Goal: Task Accomplishment & Management: Use online tool/utility

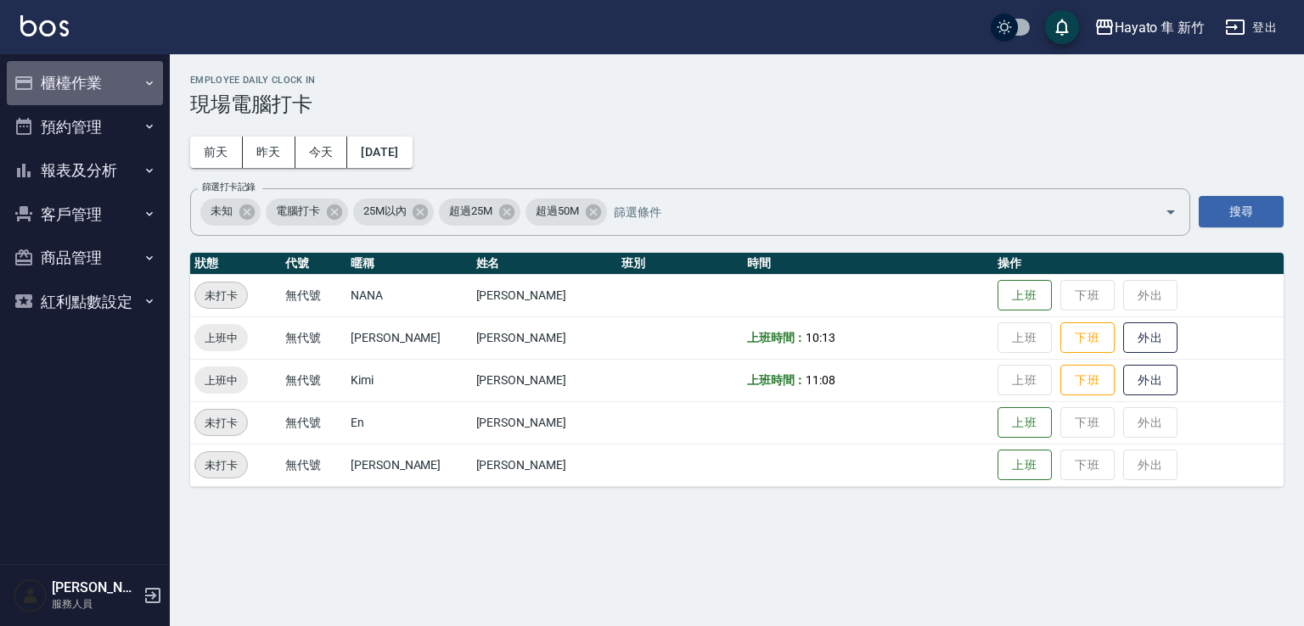
click at [80, 78] on button "櫃檯作業" at bounding box center [85, 83] width 156 height 44
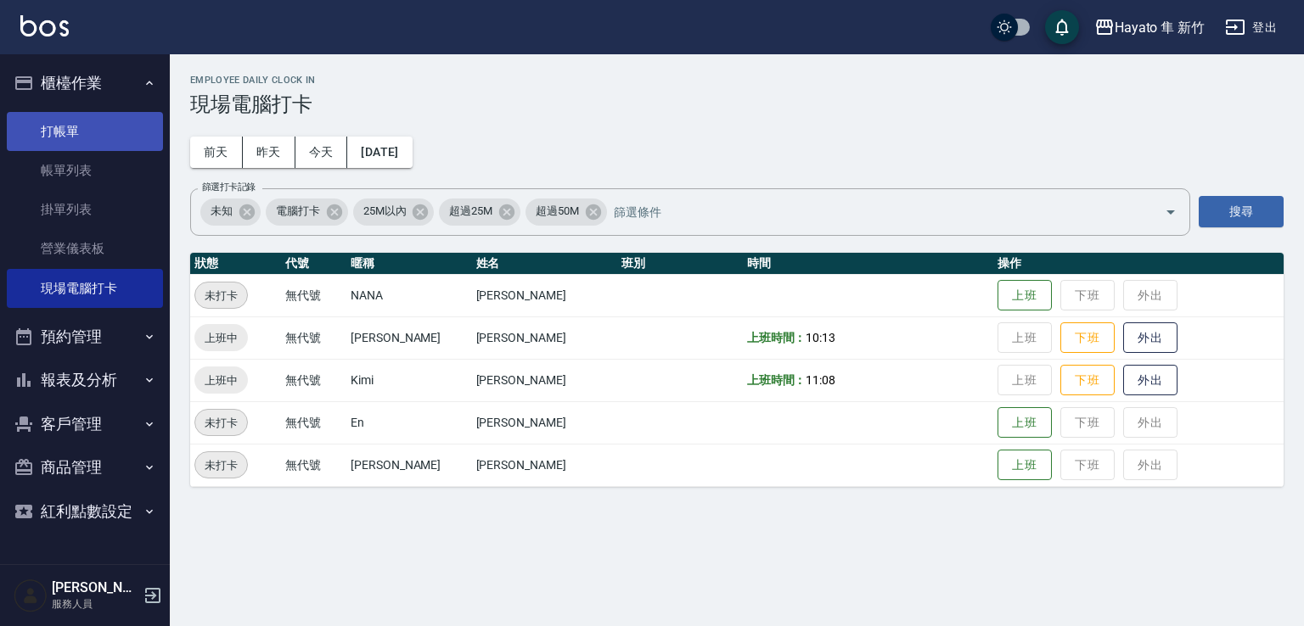
click at [103, 138] on link "打帳單" at bounding box center [85, 131] width 156 height 39
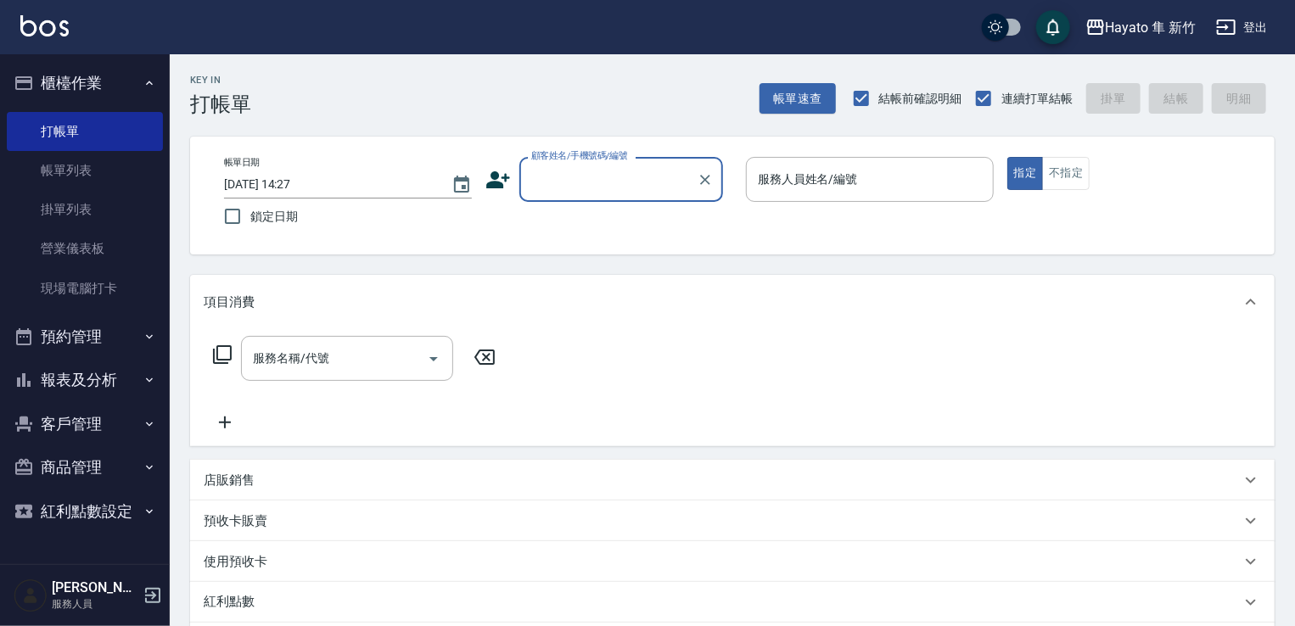
drag, startPoint x: 620, startPoint y: 194, endPoint x: 600, endPoint y: 193, distance: 19.6
click at [617, 193] on div "顧客姓名/手機號碼/編號" at bounding box center [621, 179] width 204 height 45
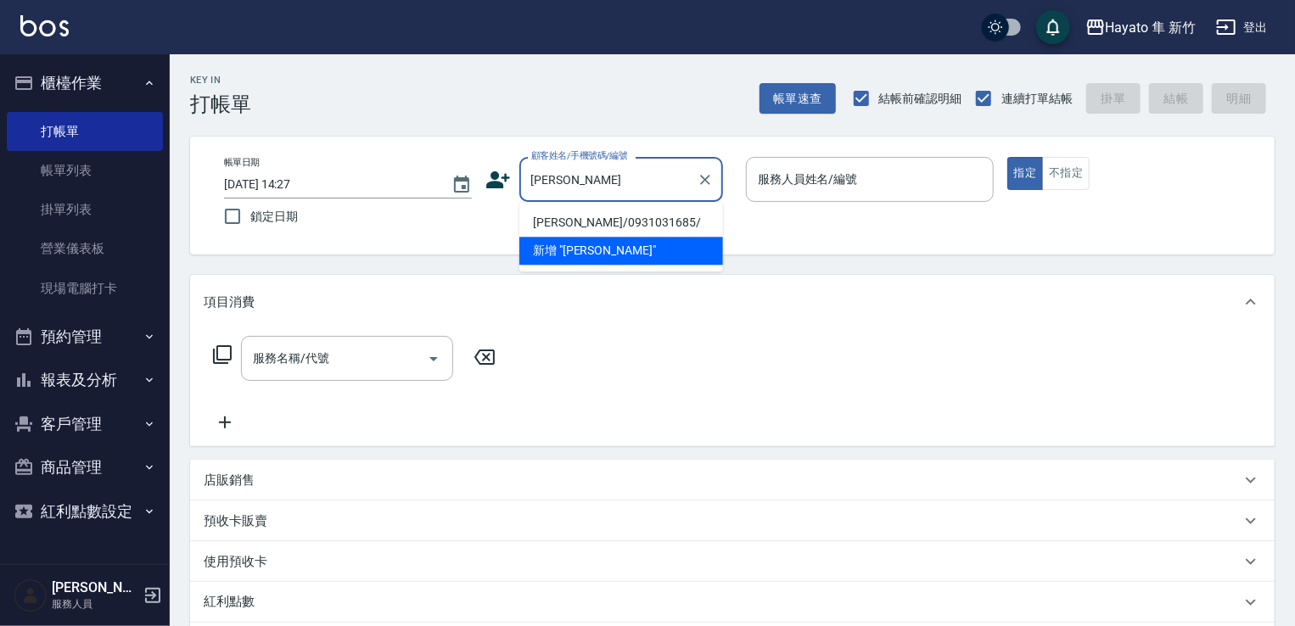
click at [615, 215] on li "[PERSON_NAME]/0931031685/" at bounding box center [621, 223] width 204 height 28
type input "[PERSON_NAME]/0931031685/"
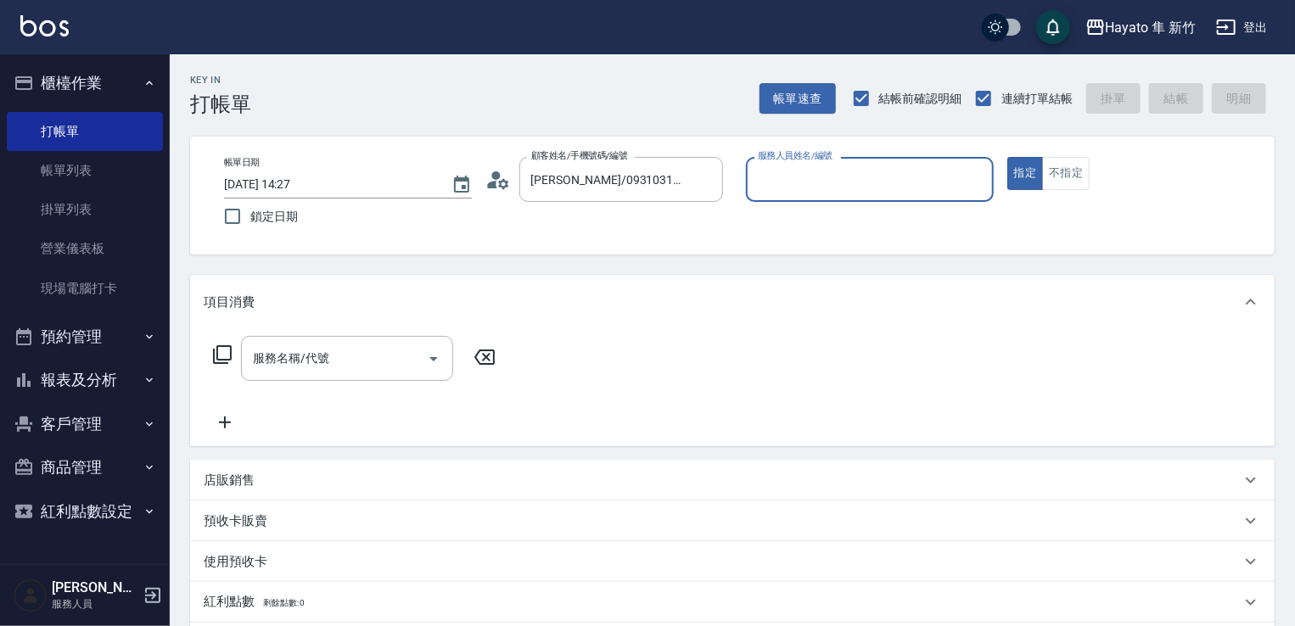
type input "[PERSON_NAME](無代號)"
click at [364, 362] on input "服務名稱/代號" at bounding box center [334, 359] width 171 height 30
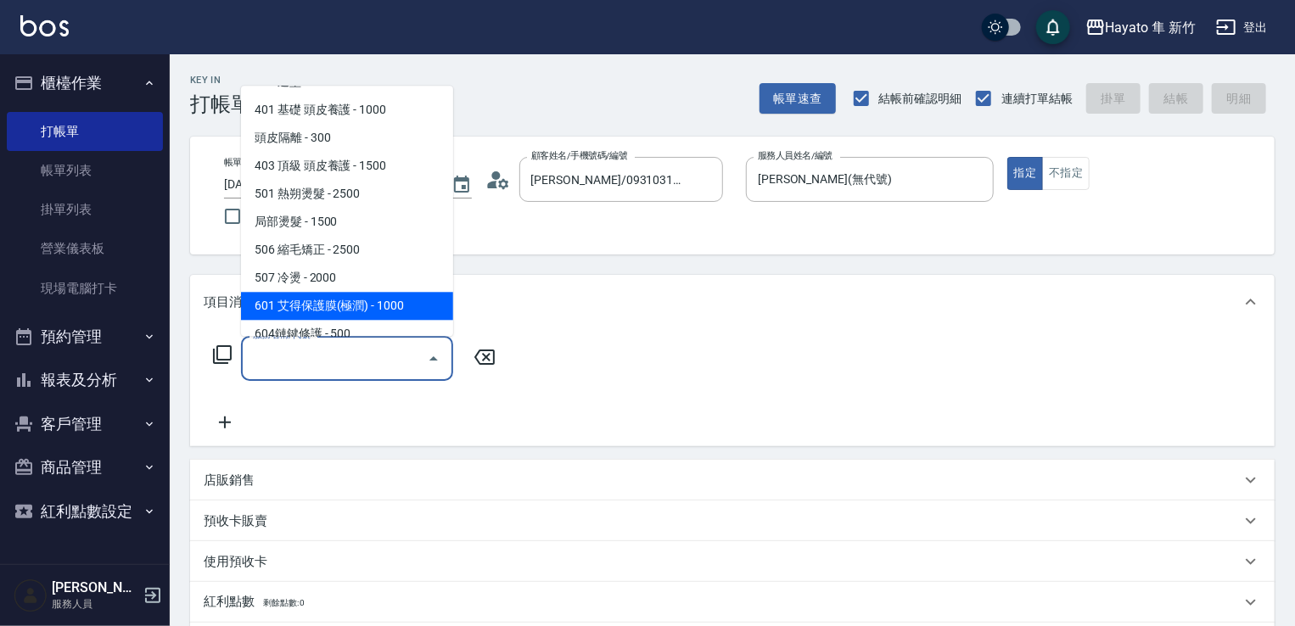
scroll to position [295, 0]
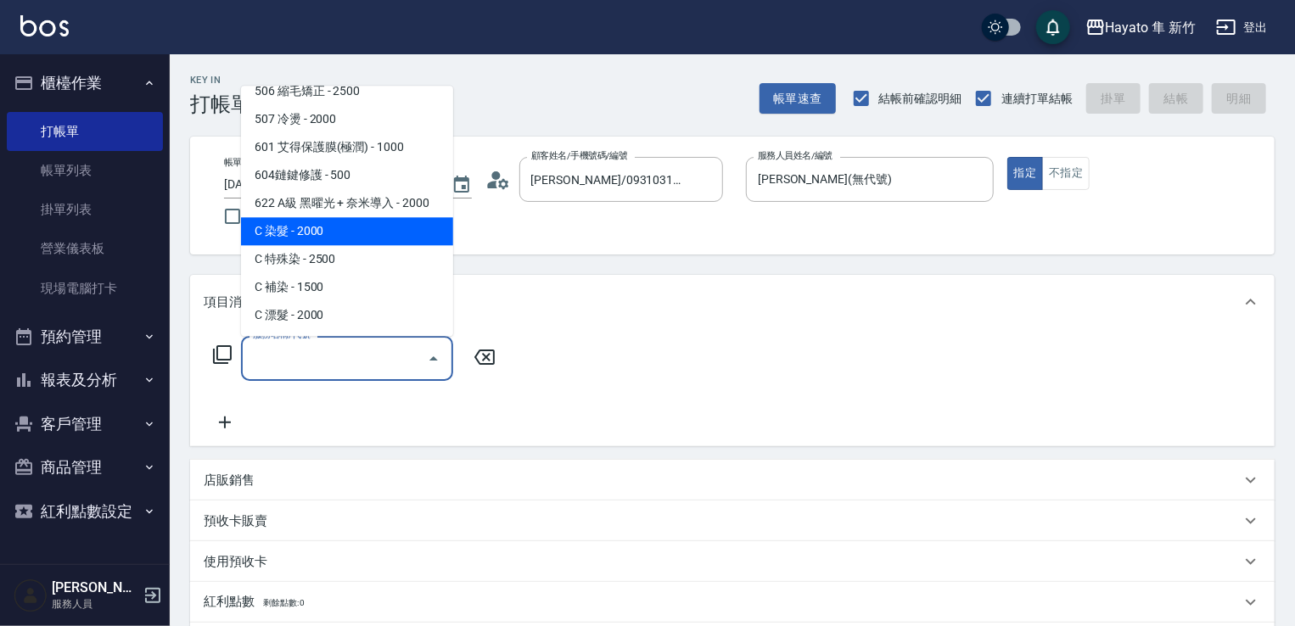
click at [309, 244] on span "C 染髮 - 2000" at bounding box center [347, 231] width 212 height 28
type input "C 染髮(701)"
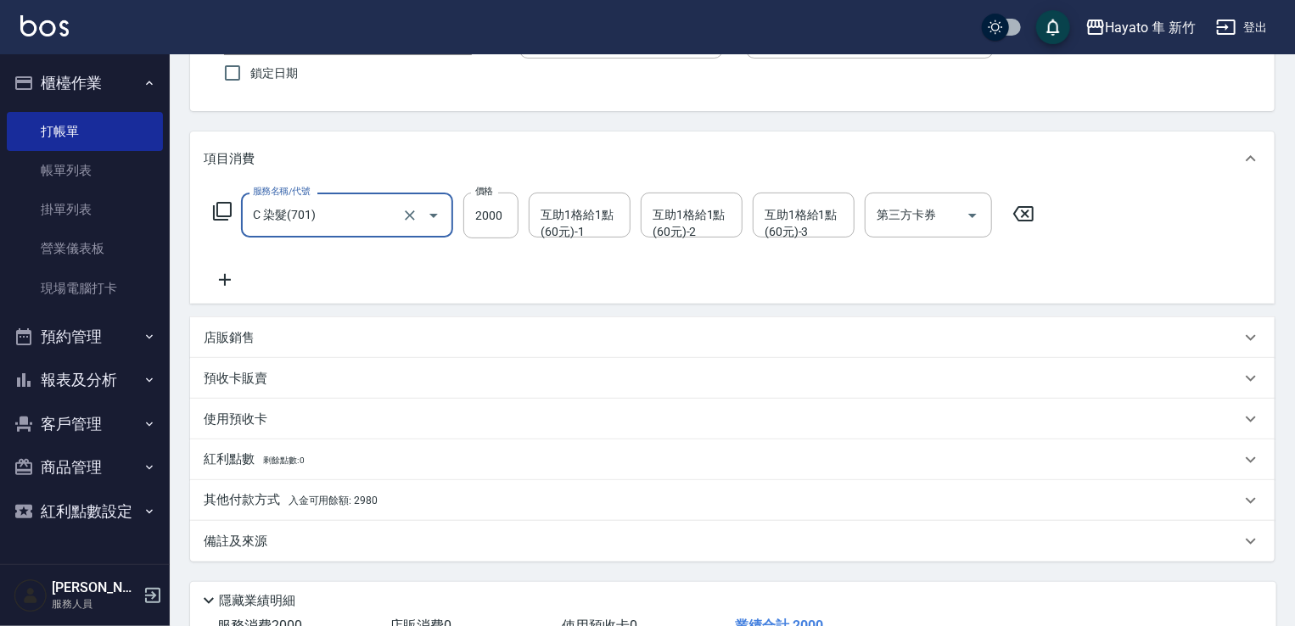
scroll to position [269, 0]
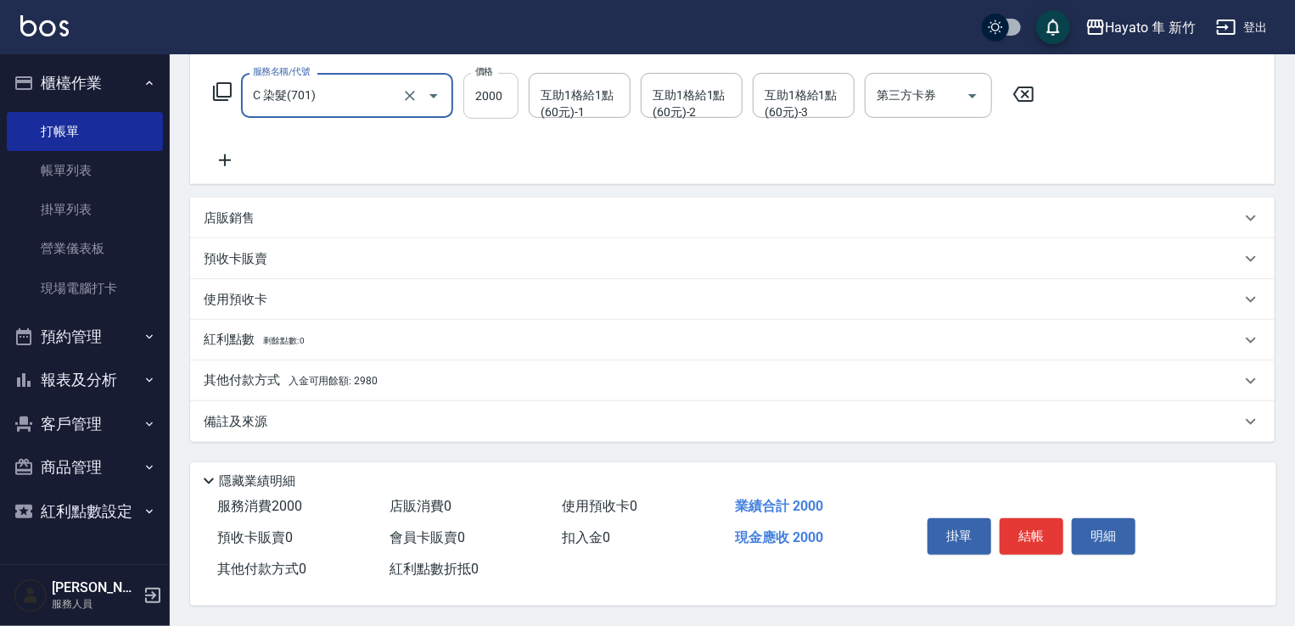
click at [496, 95] on input "2000" at bounding box center [490, 96] width 55 height 46
type input "1800"
click at [239, 373] on p "其他付款方式 入金可用餘額: 2980" at bounding box center [291, 381] width 174 height 19
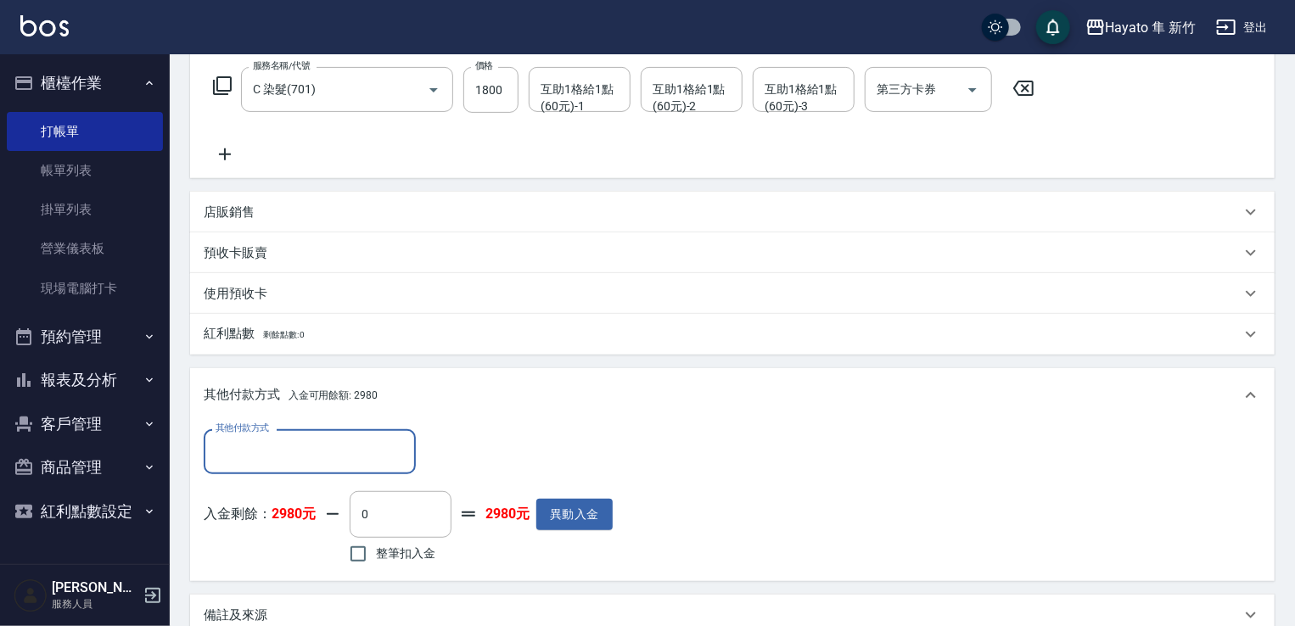
scroll to position [0, 0]
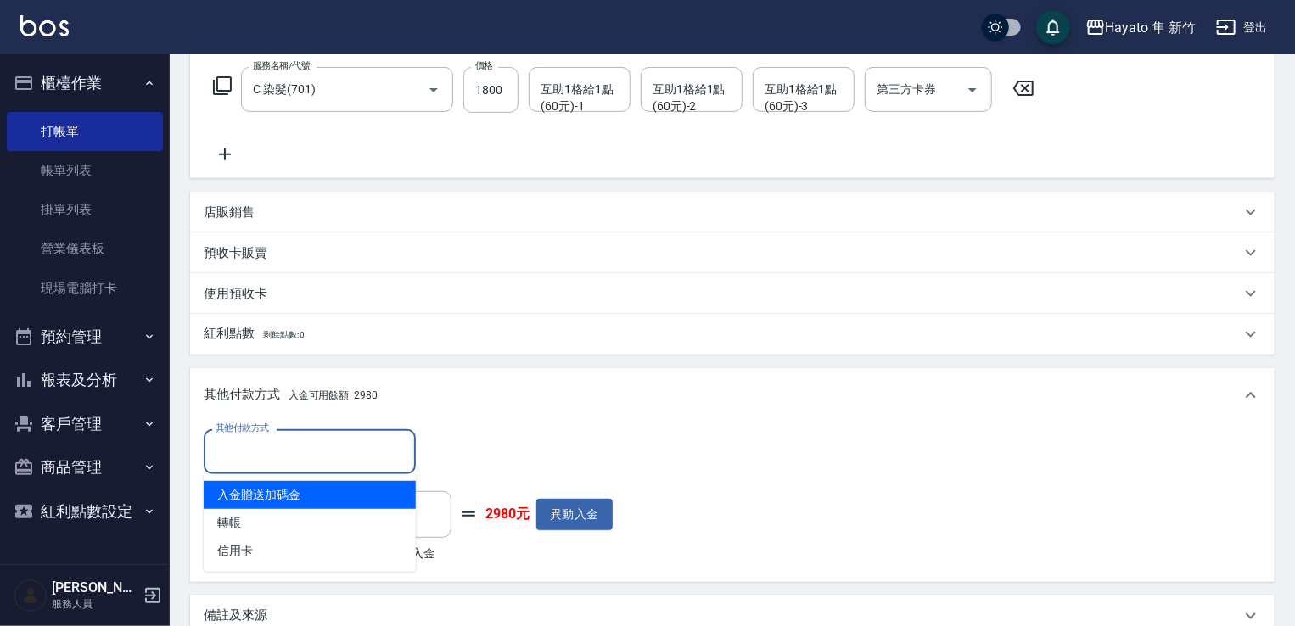
click at [282, 449] on input "其他付款方式" at bounding box center [309, 452] width 197 height 30
click at [256, 502] on span "入金贈送加碼金" at bounding box center [310, 495] width 212 height 28
type input "入金贈送加碼金"
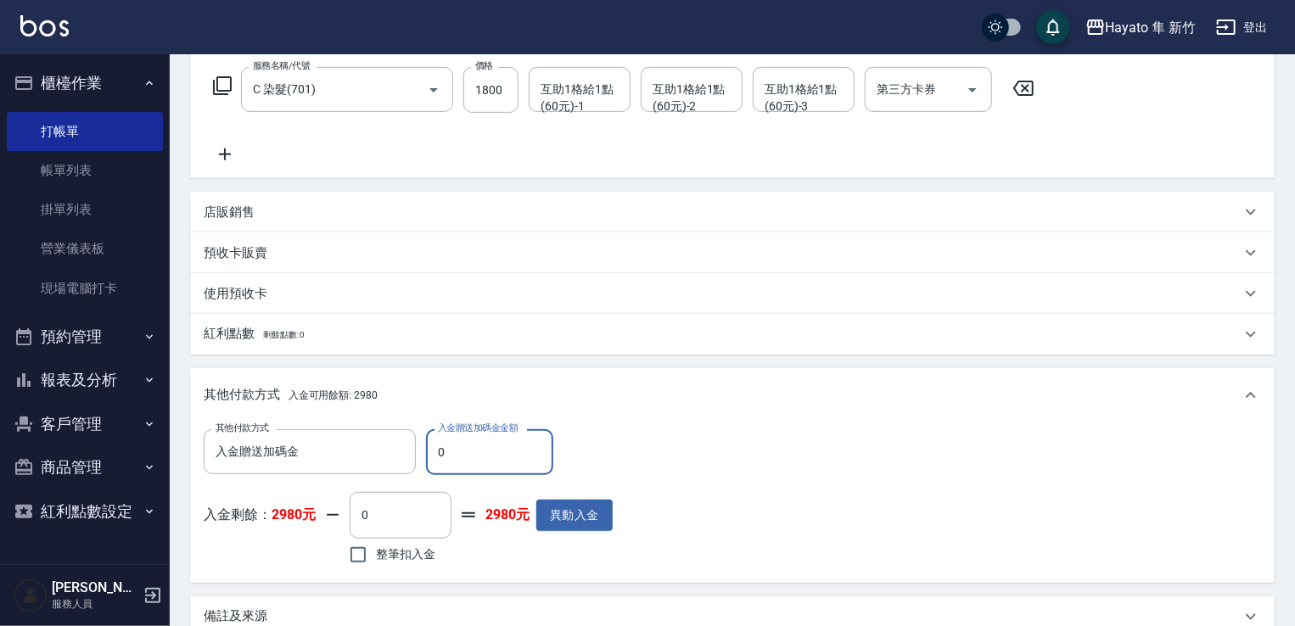
drag, startPoint x: 452, startPoint y: 459, endPoint x: 426, endPoint y: 463, distance: 25.8
click at [426, 463] on input "0" at bounding box center [489, 452] width 127 height 46
type input "1200"
click at [840, 480] on div "其他付款方式 入金贈送加碼金 其他付款方式 入金贈送加碼金金額 1200 入金贈送加碼金金額 入金剩餘： 2980元 0 ​ 整筆扣入金 2980元 異動入金" at bounding box center [733, 498] width 1058 height 139
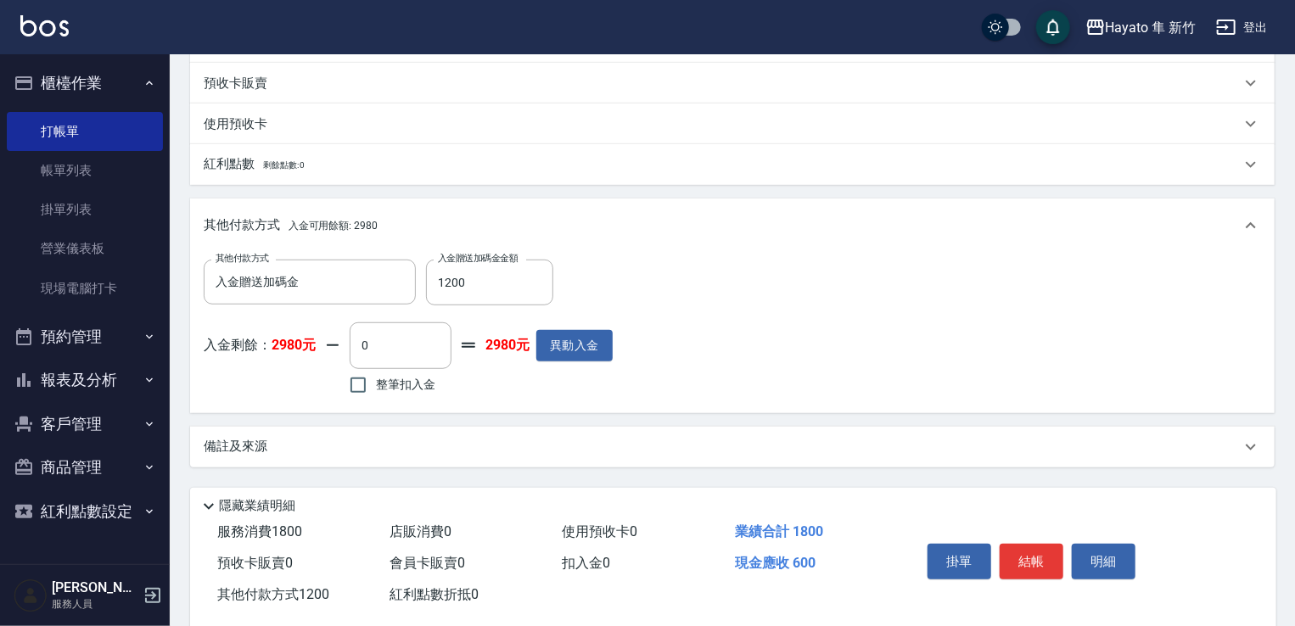
click at [777, 435] on div "備註及來源" at bounding box center [732, 447] width 1085 height 41
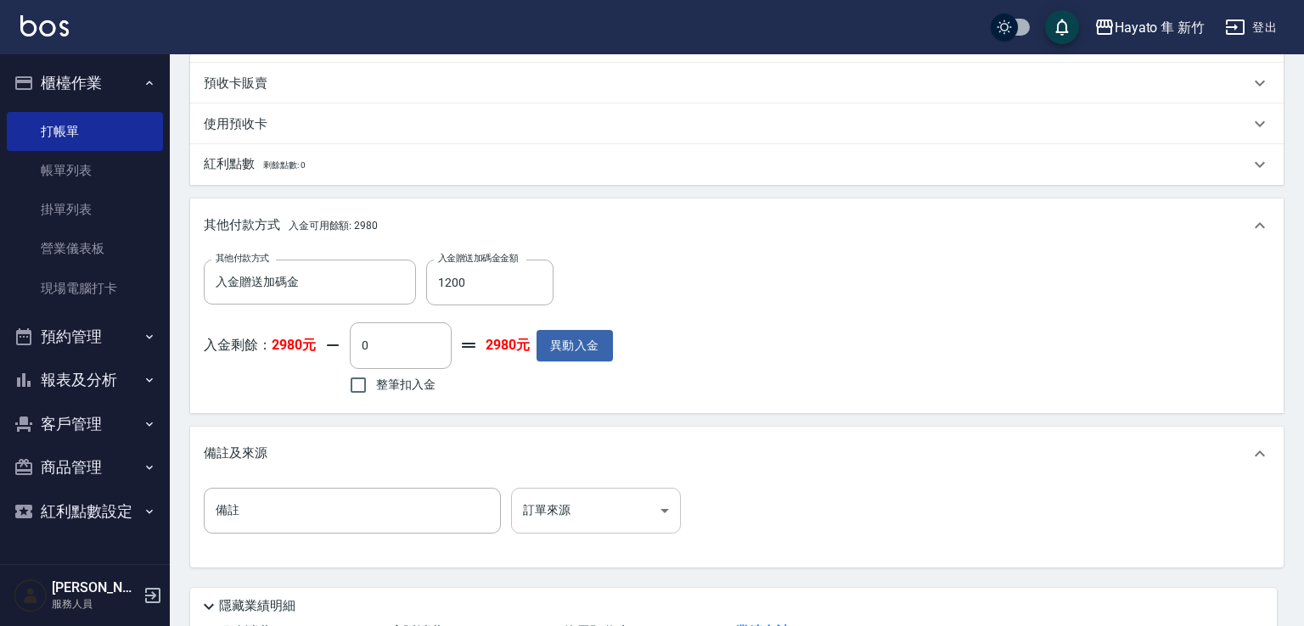
click at [525, 513] on body "Hayato 隼 新竹 登出 櫃檯作業 打帳單 帳單列表 掛單列表 營業儀表板 現場電腦打卡 預約管理 預約管理 報表及分析 報表目錄 店家日報表 互助日報表…" at bounding box center [652, 156] width 1304 height 1191
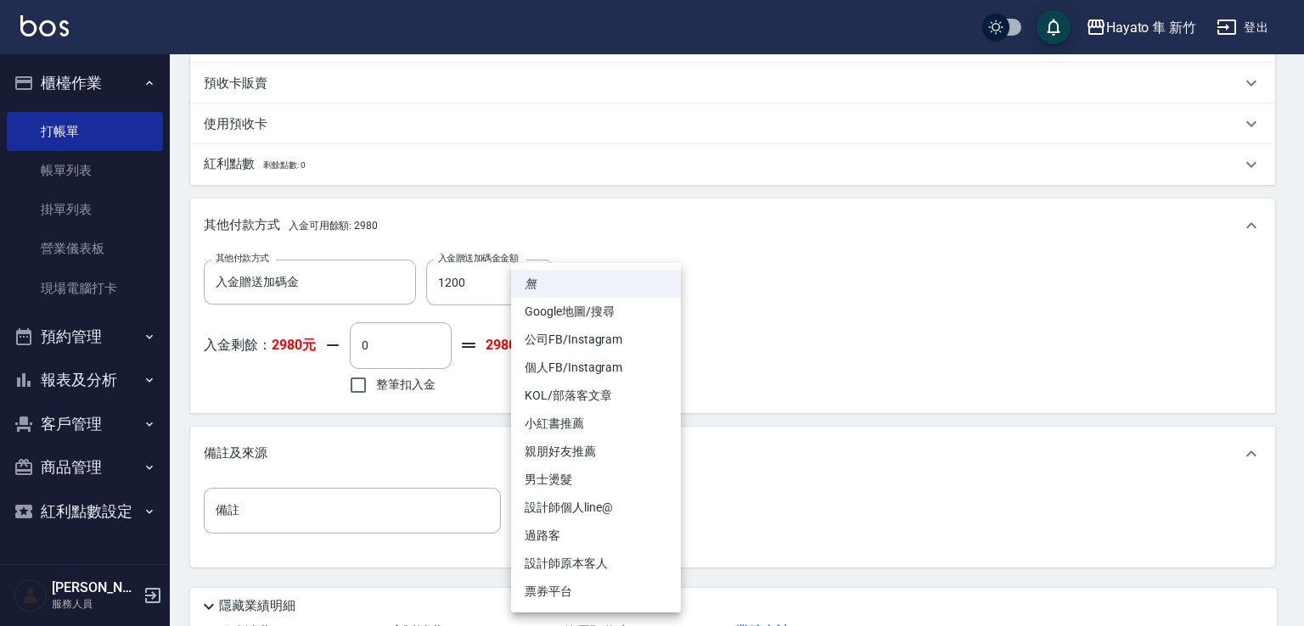
click at [587, 559] on li "設計師原本客人" at bounding box center [596, 564] width 170 height 28
type input "設計師原本客人"
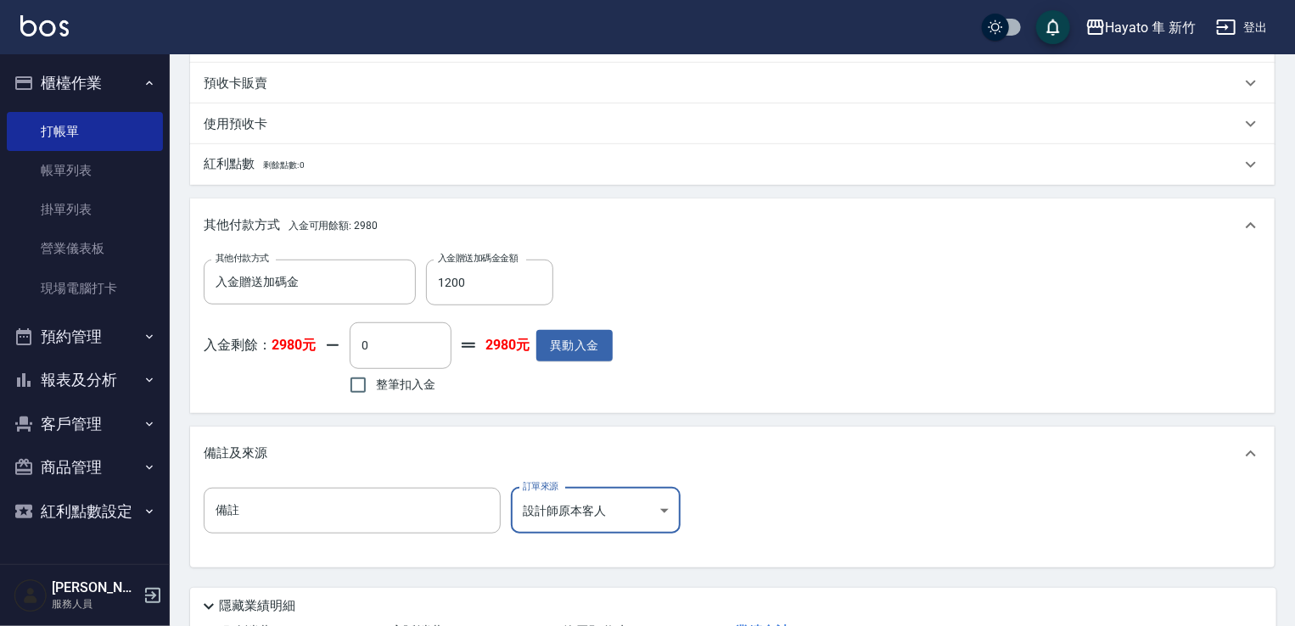
click at [736, 519] on div "備註 備註 訂單來源 設計師原本客人 設計師原本客人 訂單來源" at bounding box center [733, 521] width 1058 height 66
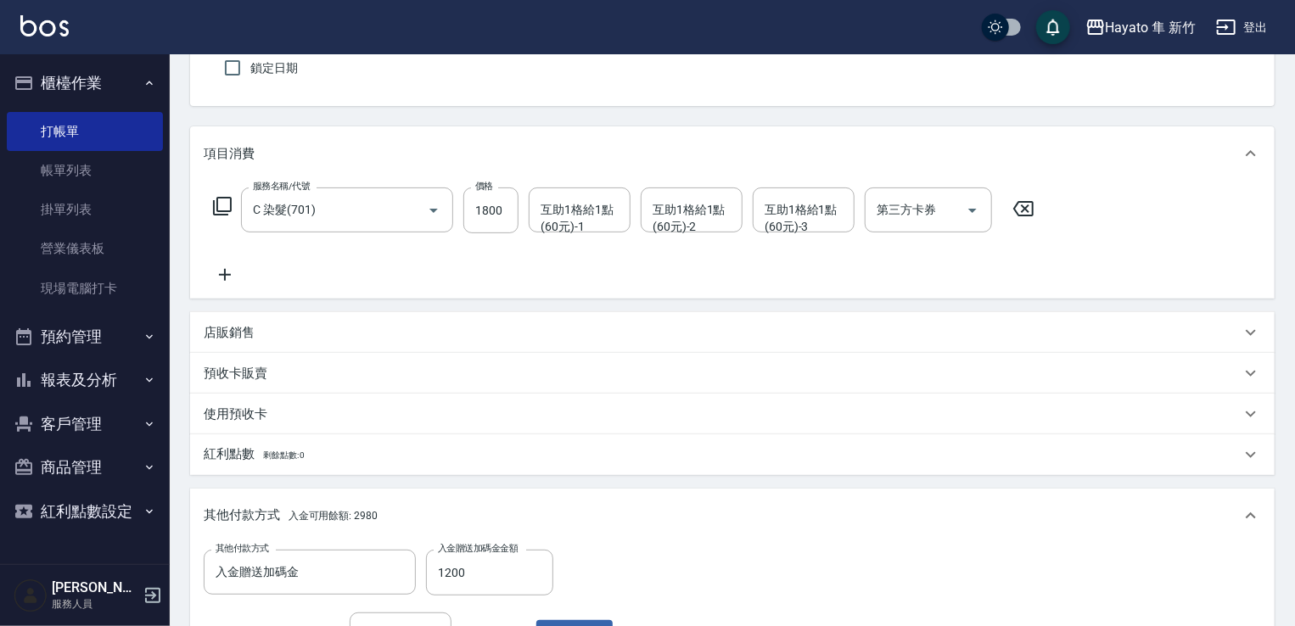
scroll to position [146, 0]
click at [309, 332] on div "店販銷售" at bounding box center [722, 336] width 1037 height 18
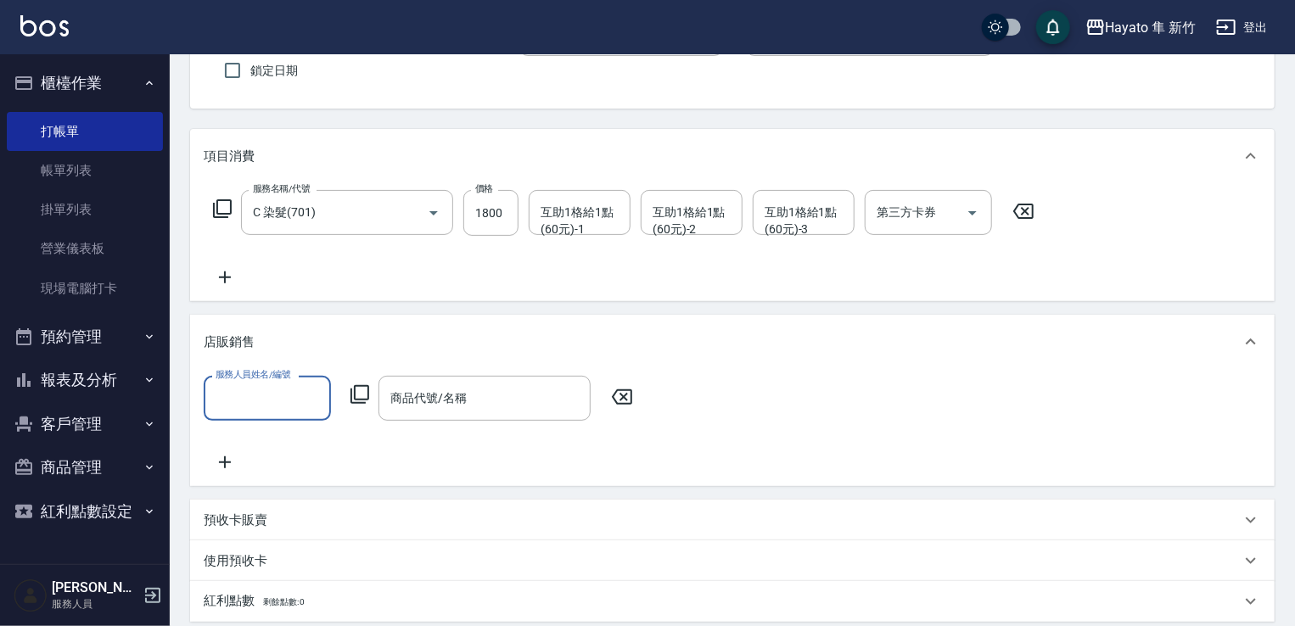
scroll to position [0, 0]
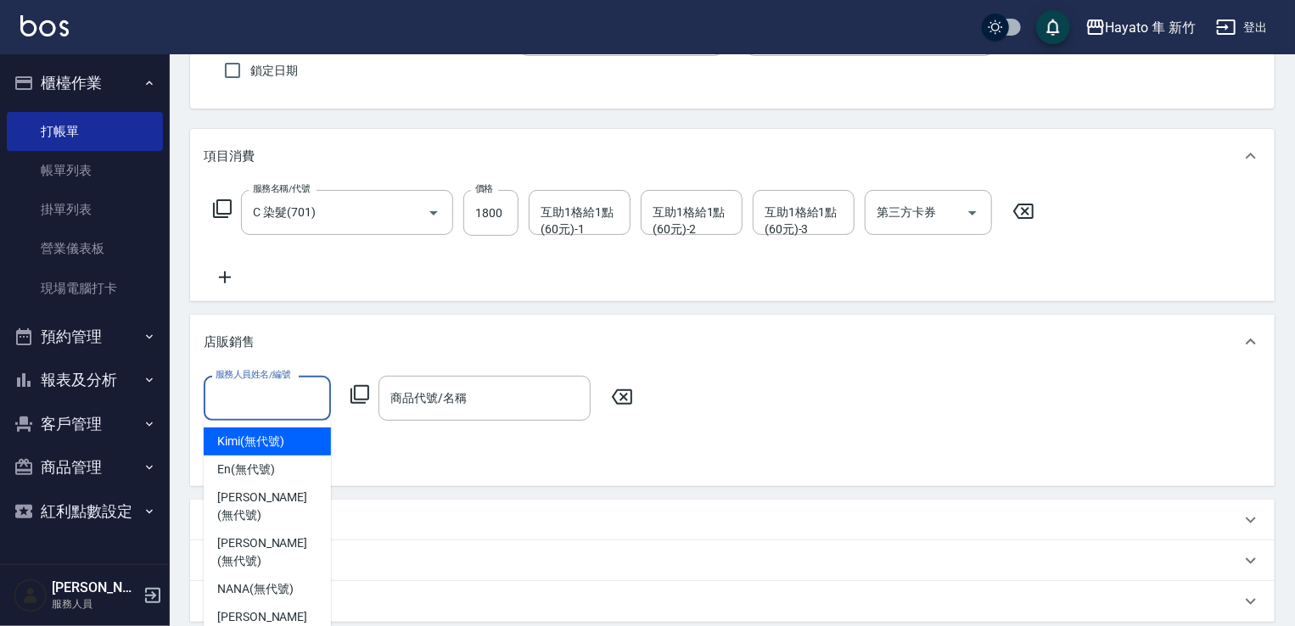
click at [295, 391] on input "服務人員姓名/編號" at bounding box center [267, 399] width 112 height 30
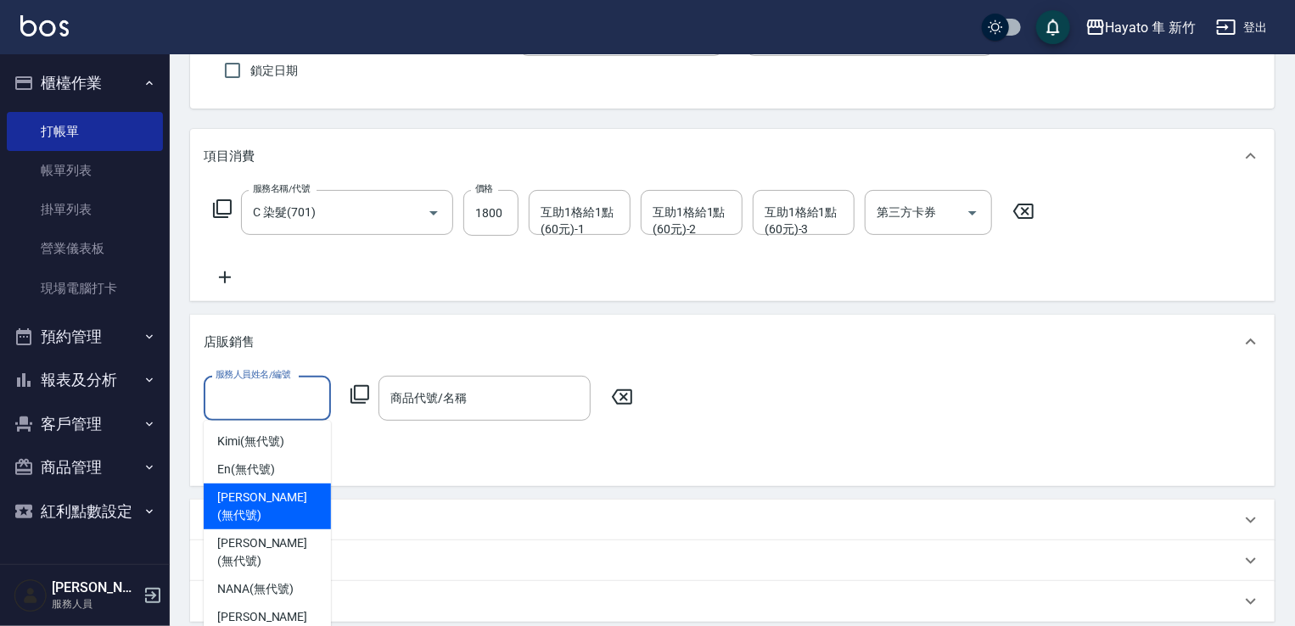
click at [275, 484] on div "[PERSON_NAME] (無代號)" at bounding box center [267, 507] width 127 height 46
type input "[PERSON_NAME](無代號)"
type input "0"
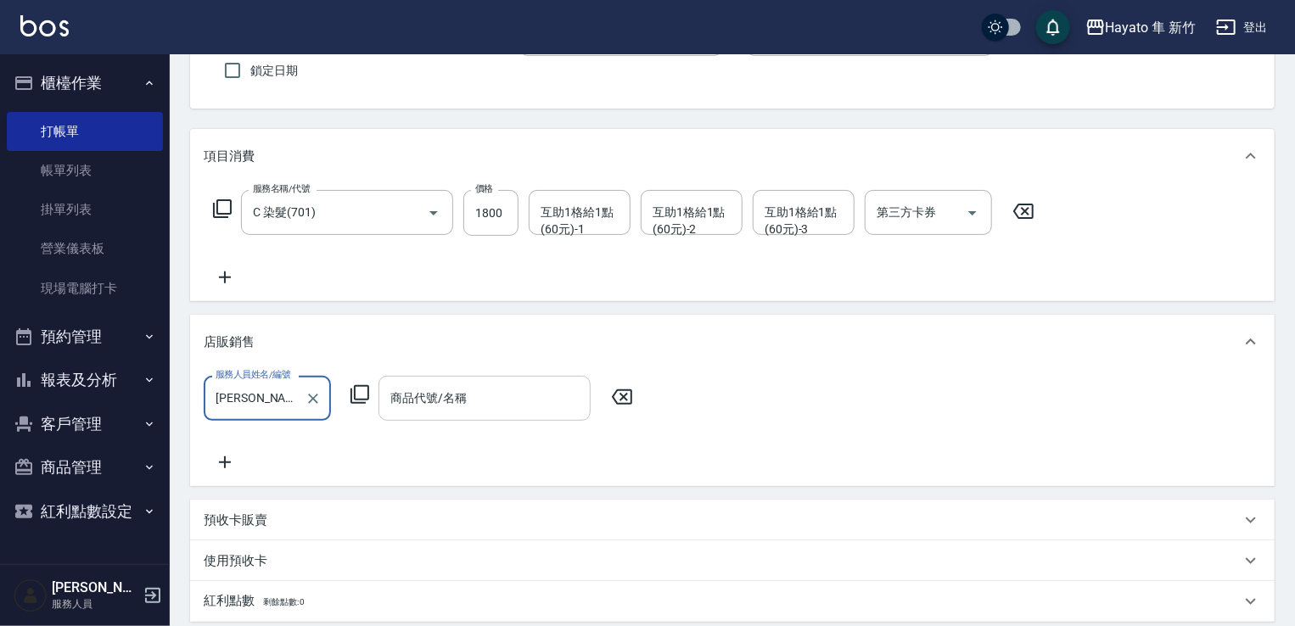
click at [424, 394] on input "商品代號/名稱" at bounding box center [484, 399] width 197 height 30
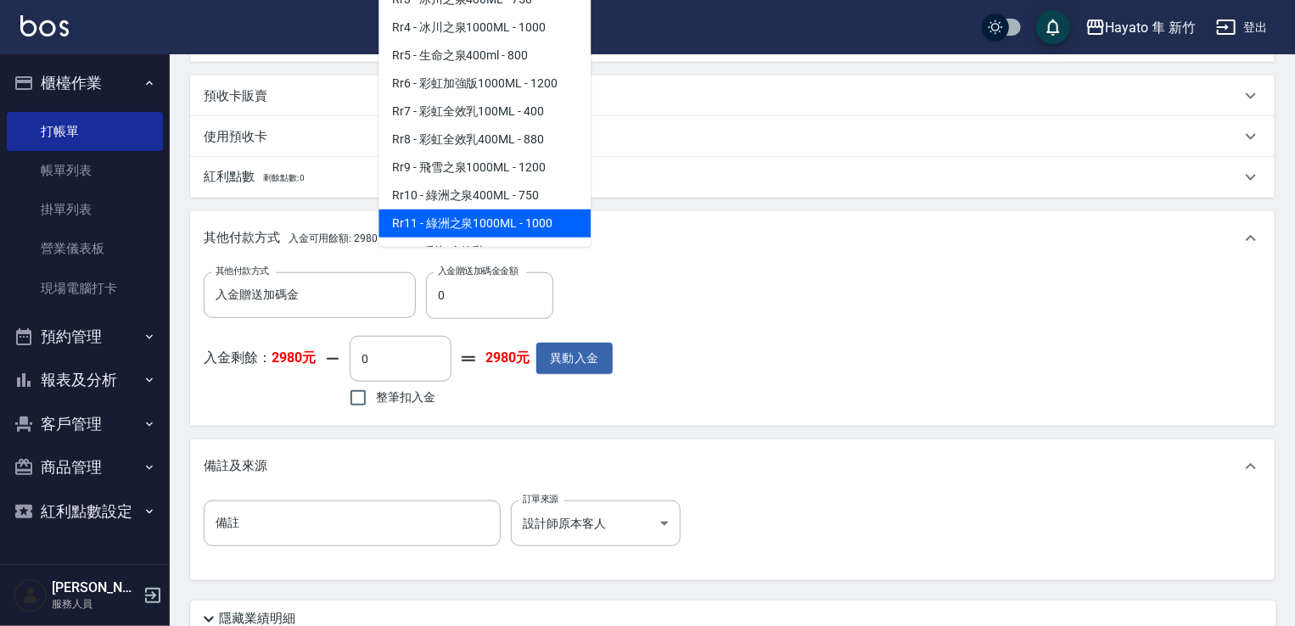
scroll to position [604, 0]
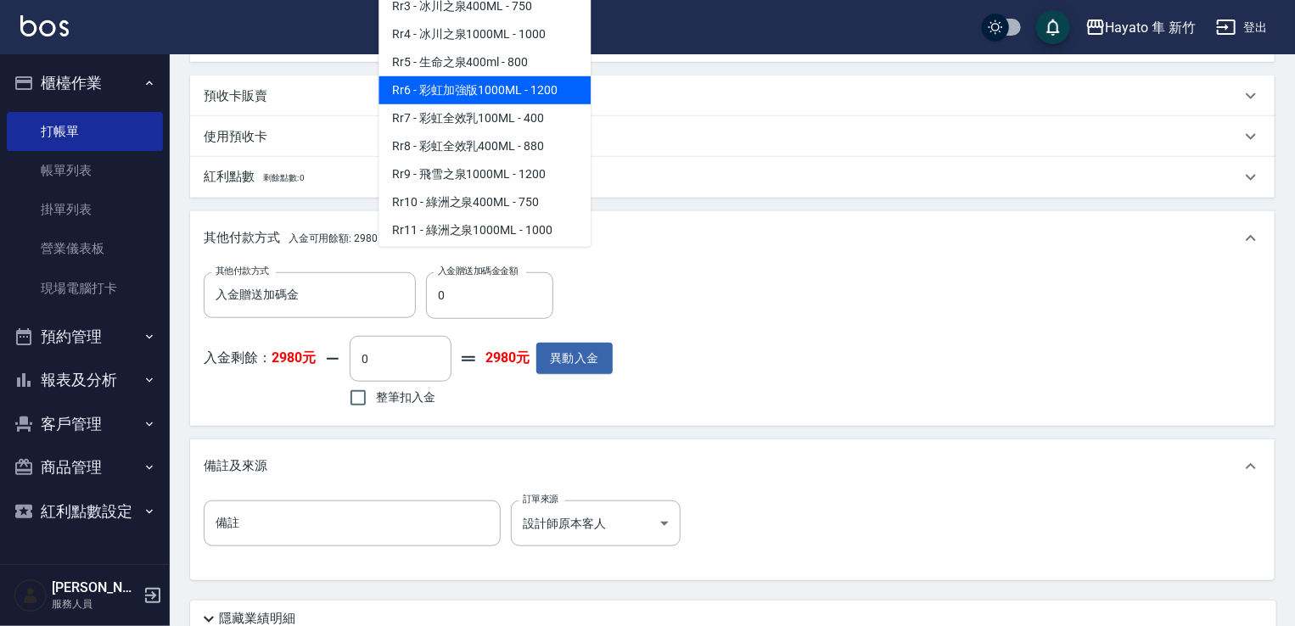
click at [467, 104] on span "Rr6 - 彩虹加強版1000ML - 1200" at bounding box center [485, 90] width 212 height 28
type input "彩虹加強版1000ML"
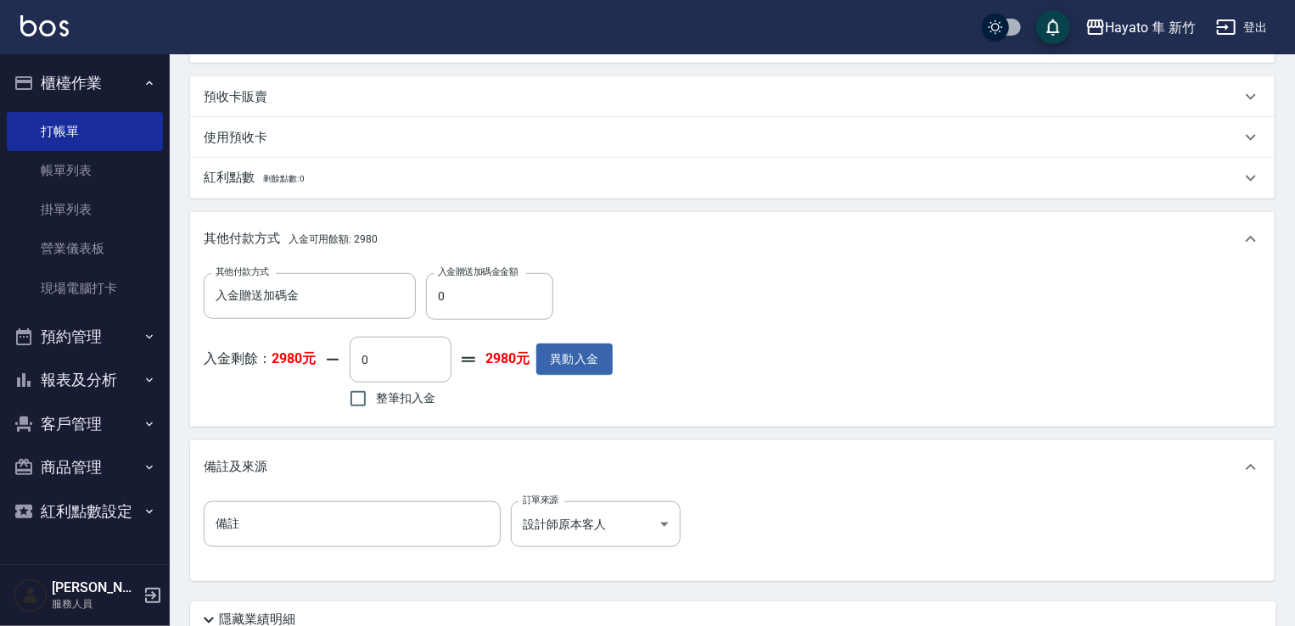
click at [689, 317] on div "其他付款方式 入金贈送加碼金 其他付款方式 入金贈送加碼金金額 0 入金贈送加碼金金額 入金剩餘： 2980元 0 ​ 整筆扣入金 2980元 異動入金" at bounding box center [733, 342] width 1058 height 139
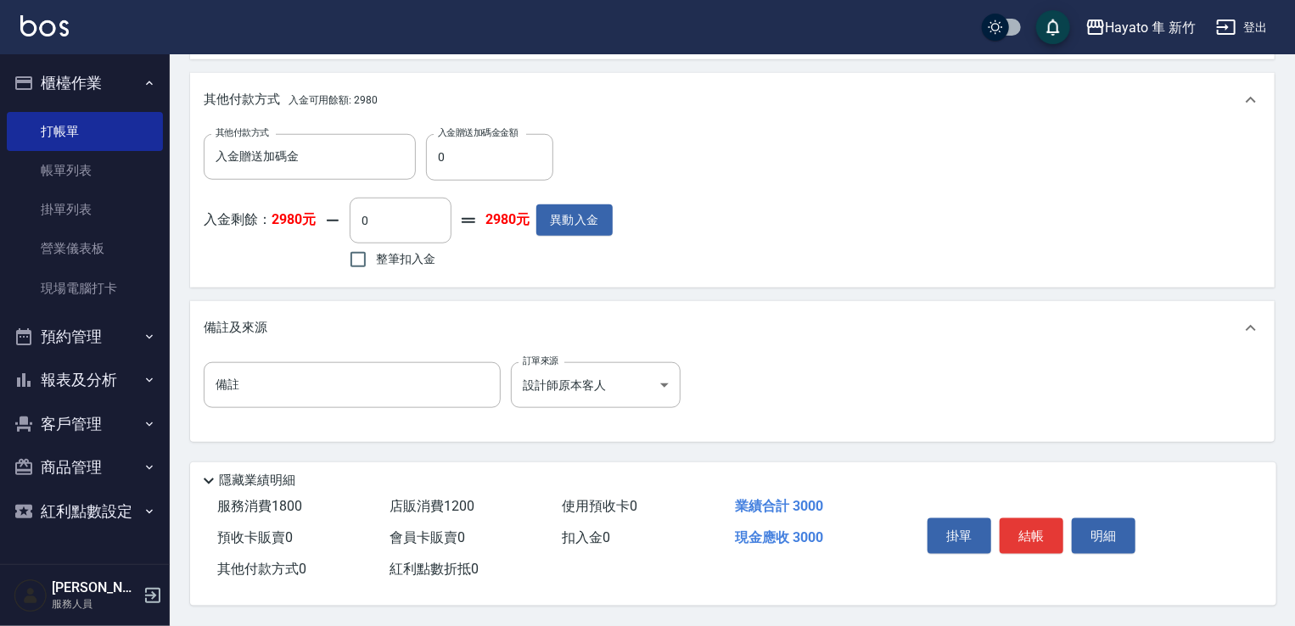
scroll to position [715, 0]
drag, startPoint x: 462, startPoint y: 152, endPoint x: 420, endPoint y: 143, distance: 42.4
click at [420, 143] on div "其他付款方式 入金贈送加碼金 其他付款方式 入金贈送加碼金金額 0 入金贈送加碼金金額" at bounding box center [408, 157] width 409 height 46
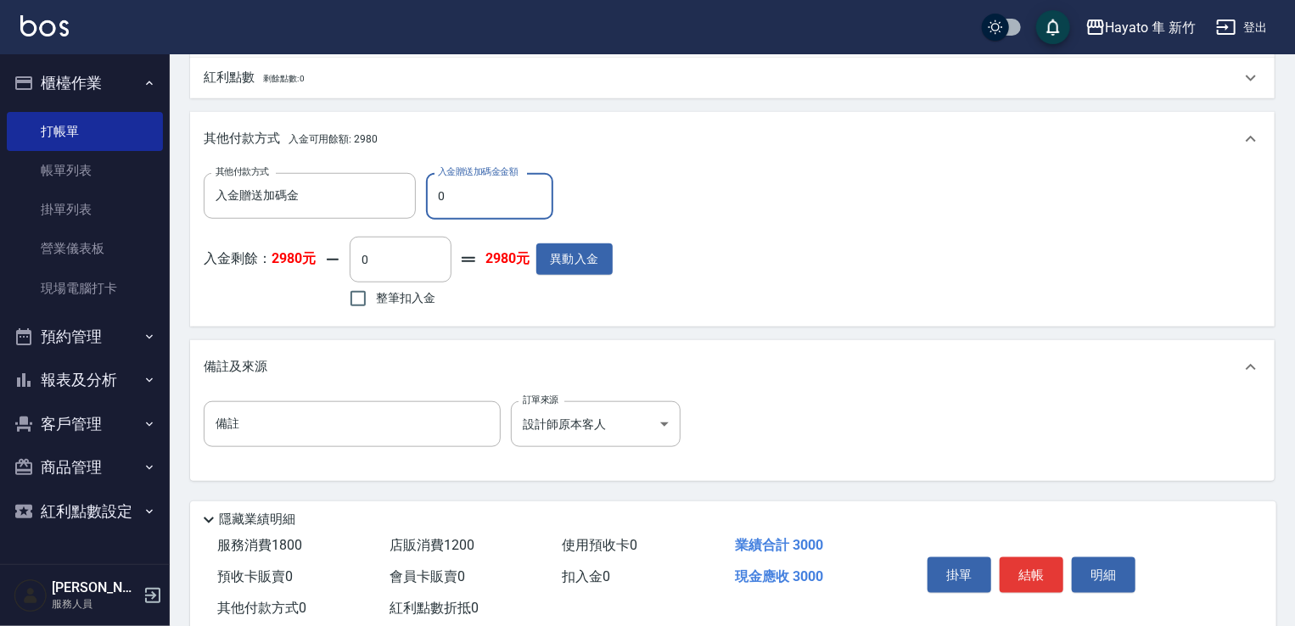
scroll to position [630, 0]
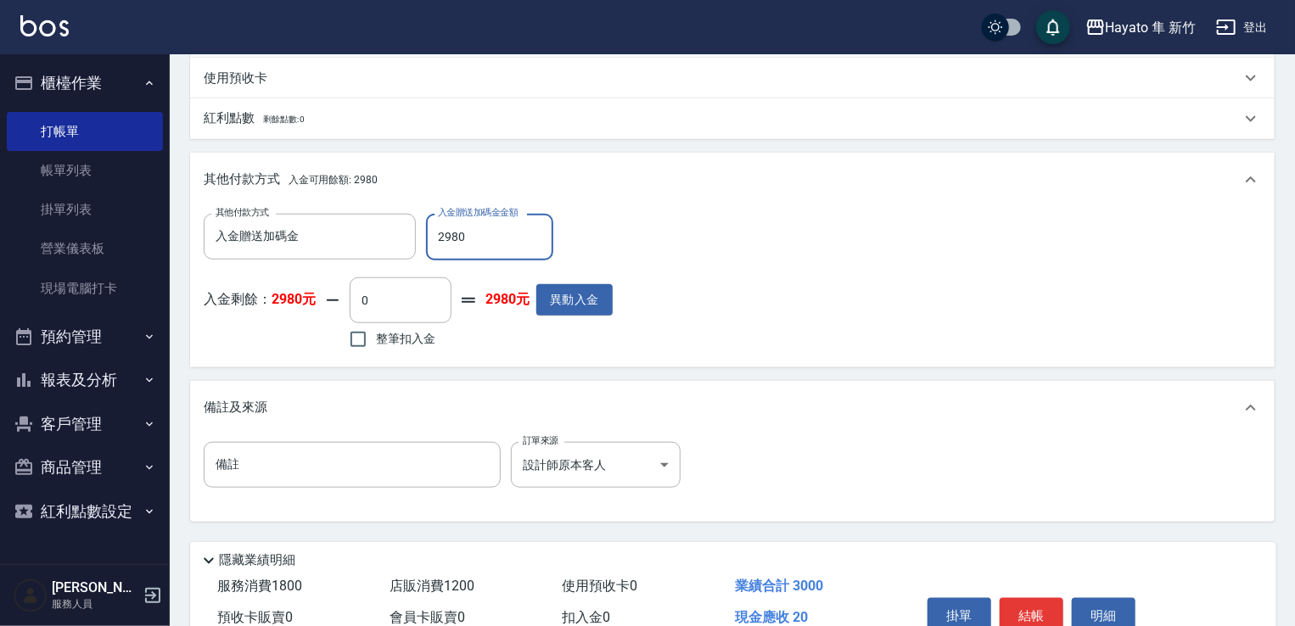
type input "2980"
click at [856, 407] on div "備註及來源" at bounding box center [722, 408] width 1037 height 18
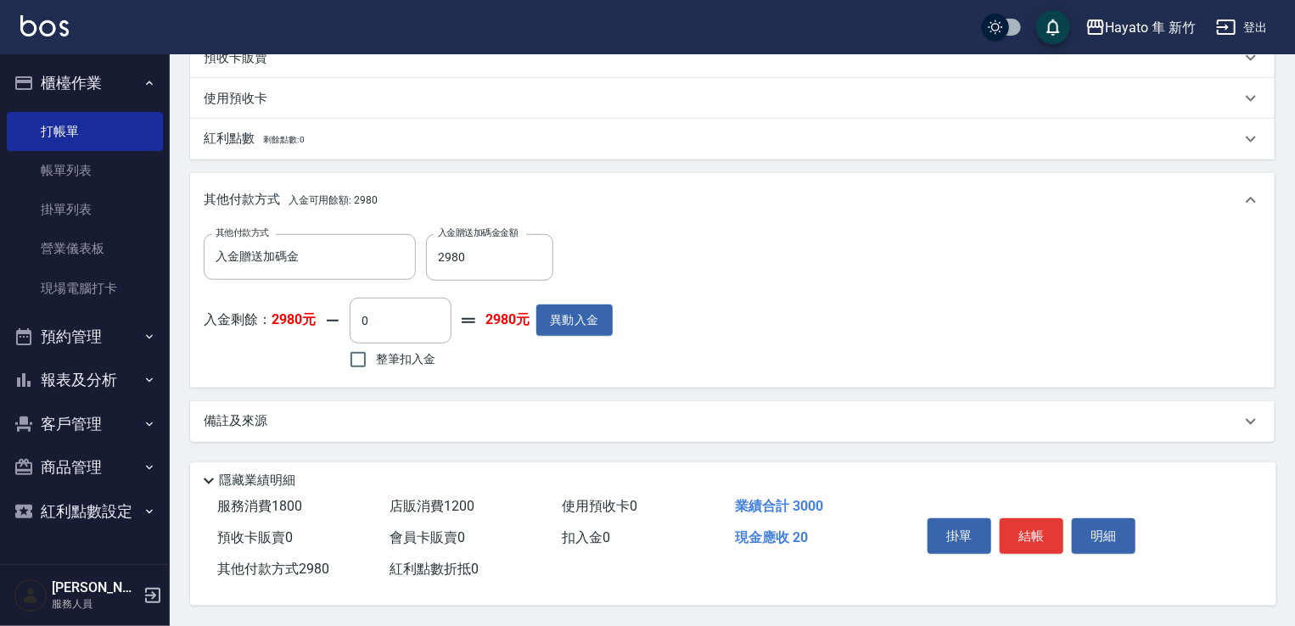
scroll to position [615, 0]
click at [661, 424] on div "備註及來源" at bounding box center [722, 422] width 1037 height 18
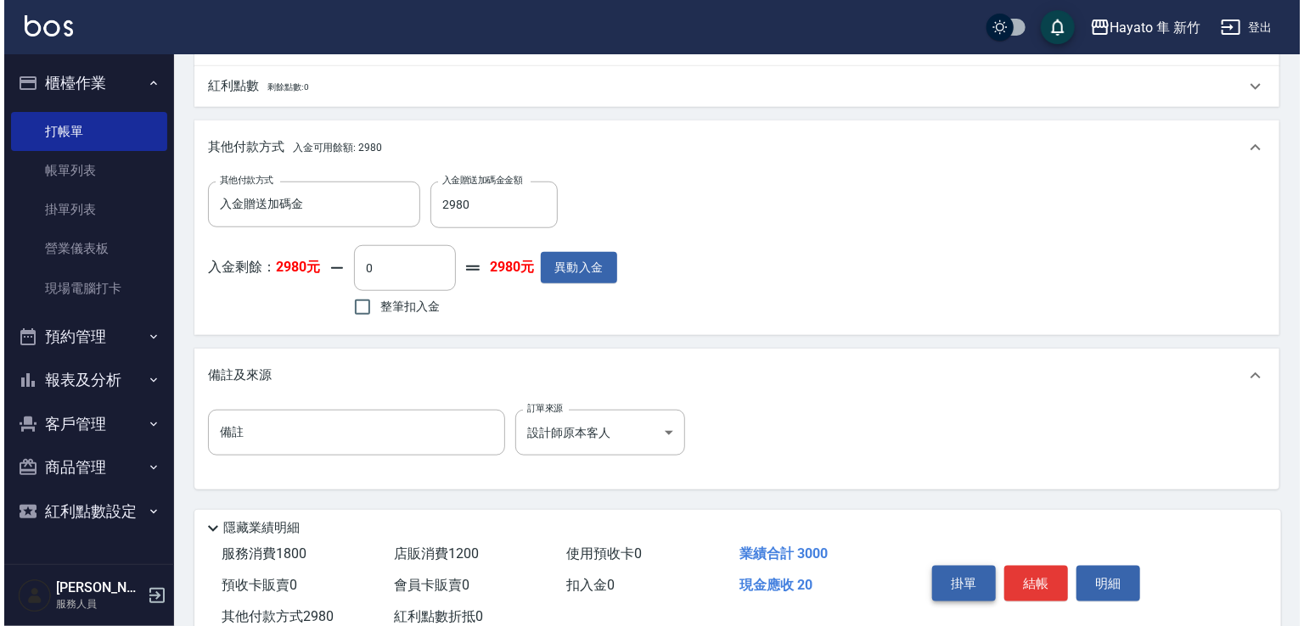
scroll to position [715, 0]
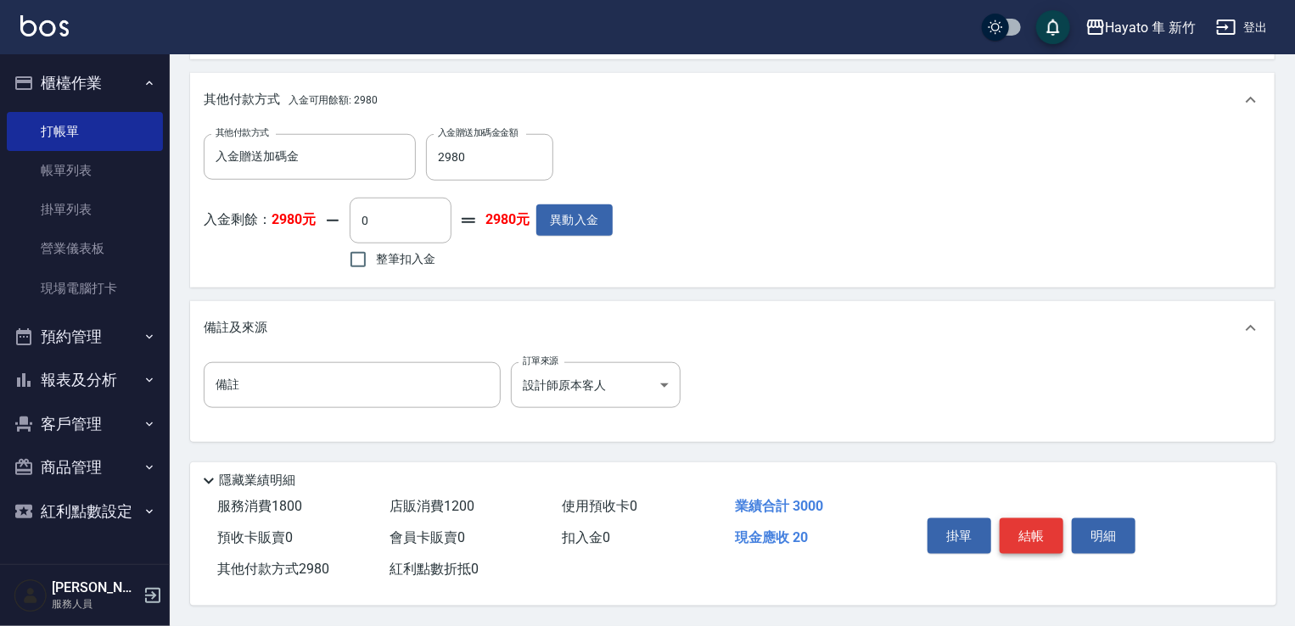
click at [1051, 532] on button "結帳" at bounding box center [1032, 537] width 64 height 36
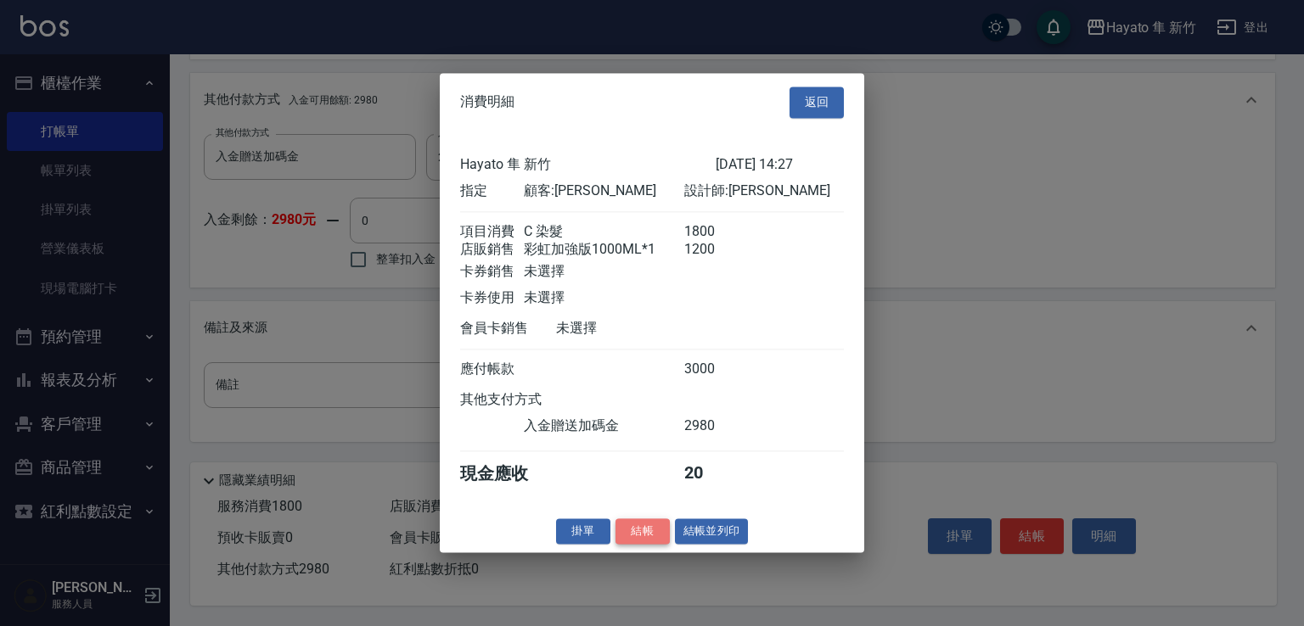
click at [649, 545] on button "結帳" at bounding box center [642, 532] width 54 height 26
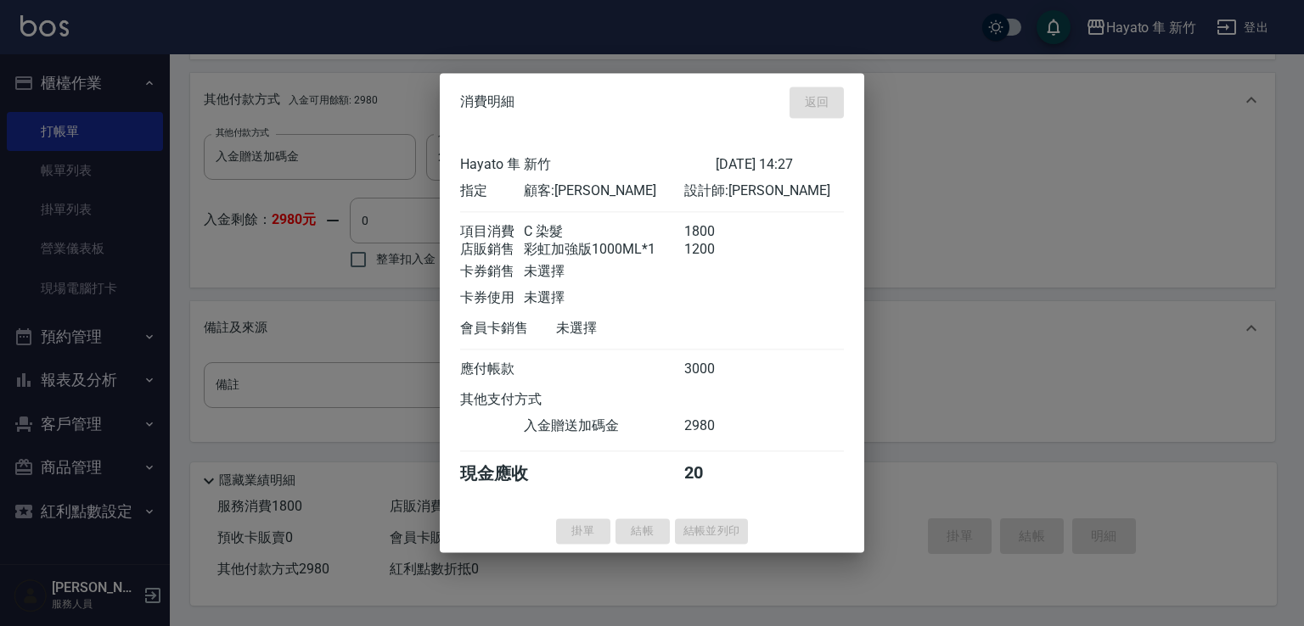
type input "[DATE] 14:29"
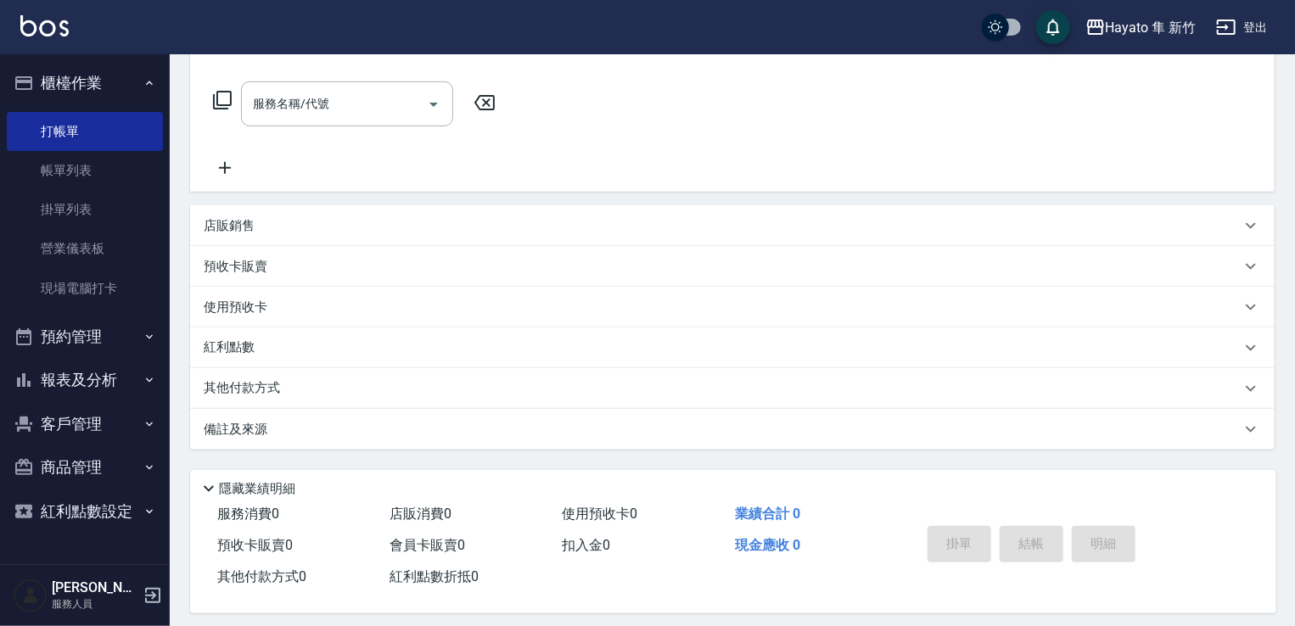
scroll to position [0, 0]
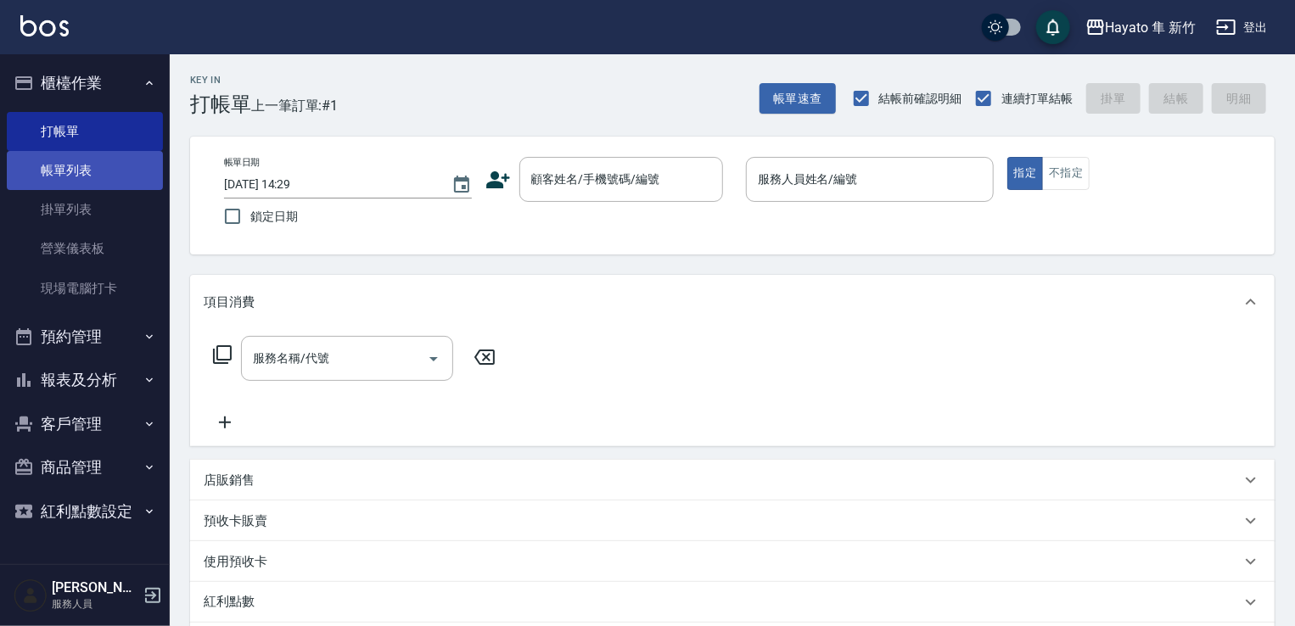
click at [106, 164] on link "帳單列表" at bounding box center [85, 170] width 156 height 39
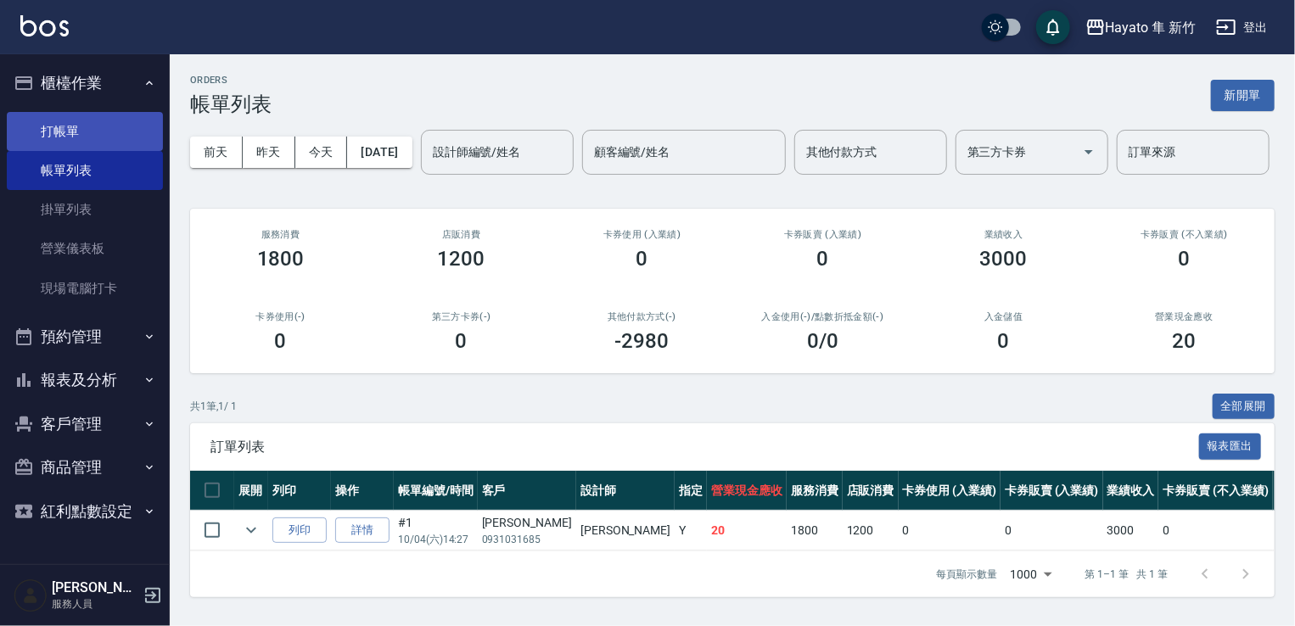
click at [87, 123] on link "打帳單" at bounding box center [85, 131] width 156 height 39
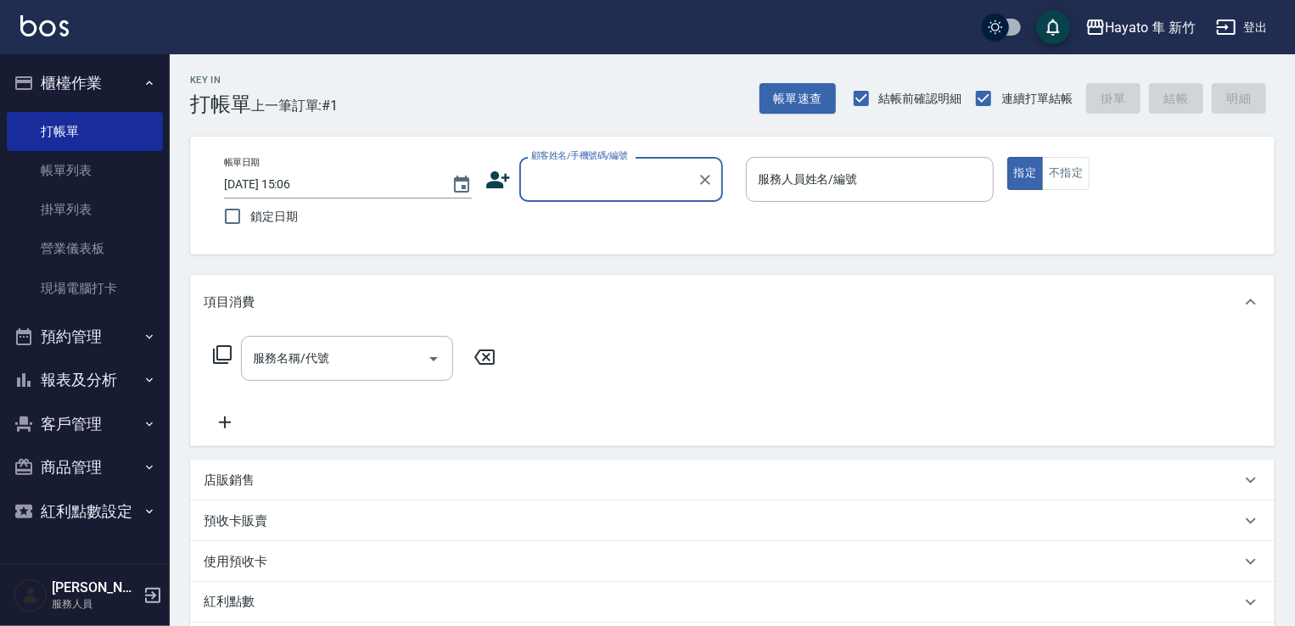
click at [637, 180] on input "顧客姓名/手機號碼/編號" at bounding box center [608, 180] width 163 height 30
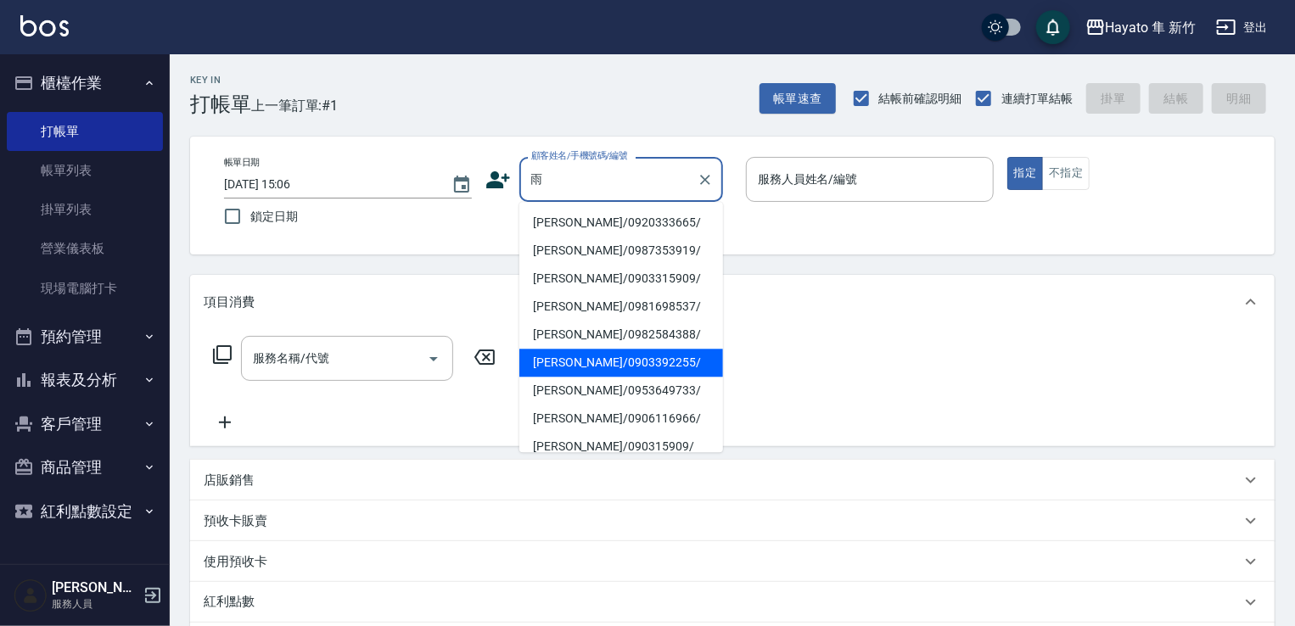
click at [641, 356] on li "[PERSON_NAME]/0903392255/" at bounding box center [621, 363] width 204 height 28
type input "[PERSON_NAME]/0903392255/"
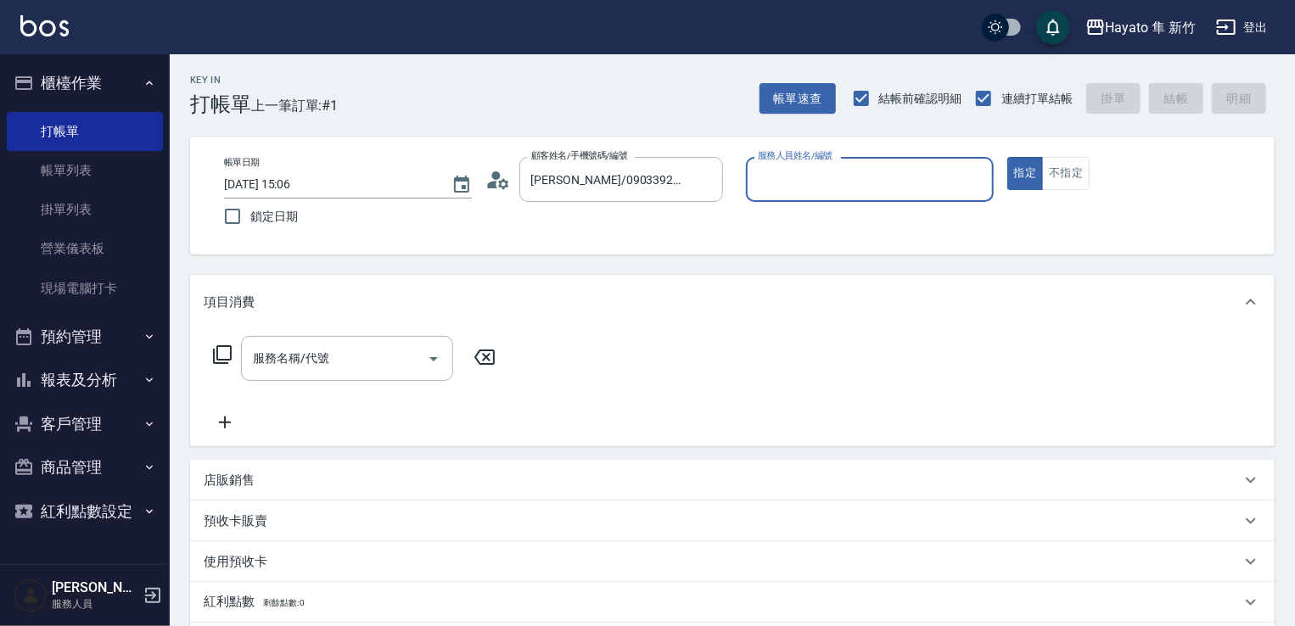
type input "[PERSON_NAME](無代號)"
click at [344, 363] on input "服務名稱/代號" at bounding box center [334, 359] width 171 height 30
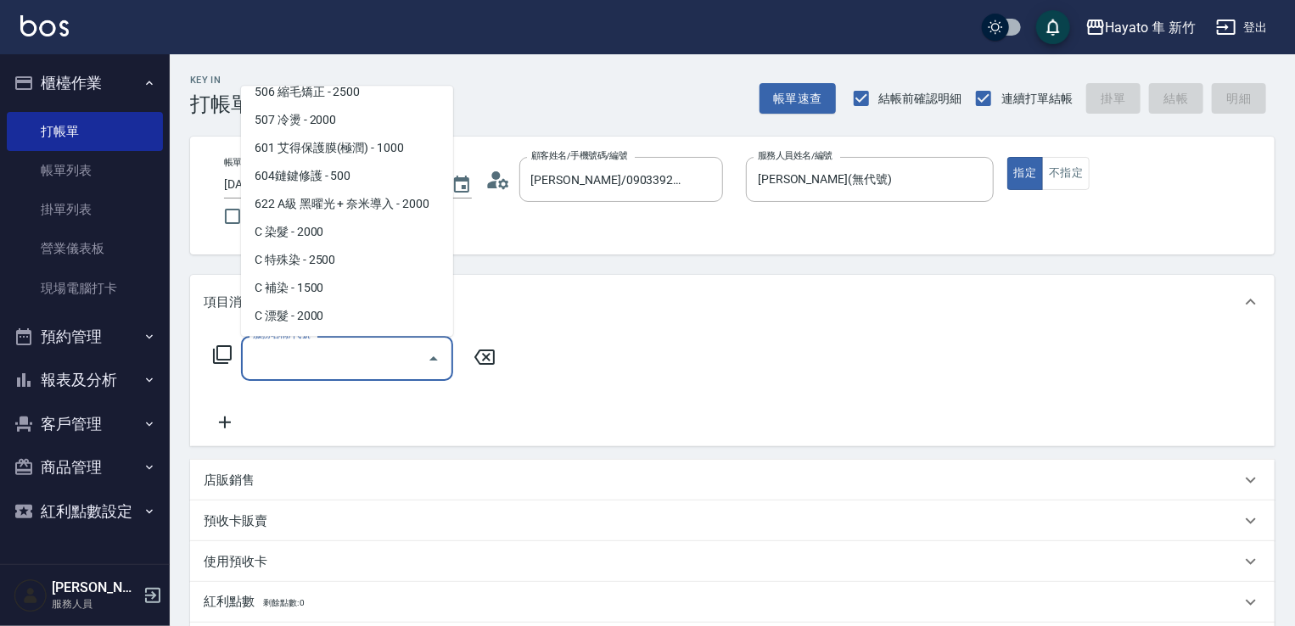
scroll to position [295, 0]
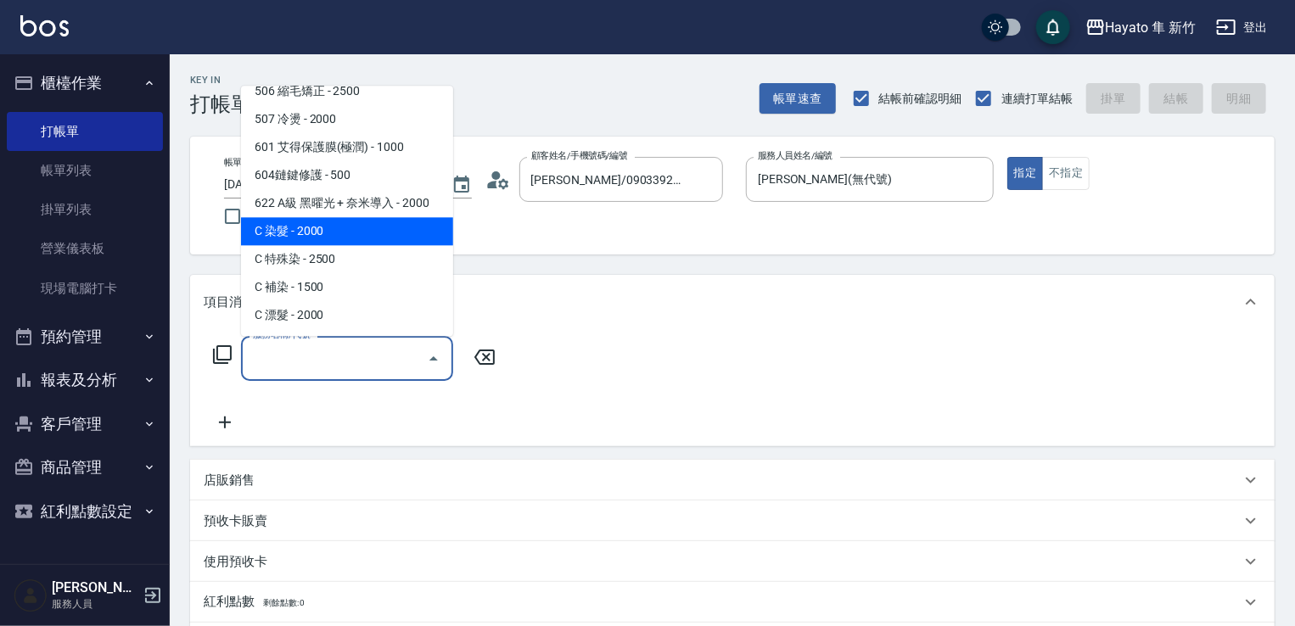
click at [380, 227] on span "C 染髮 - 2000" at bounding box center [347, 231] width 212 height 28
type input "C 染髮(701)"
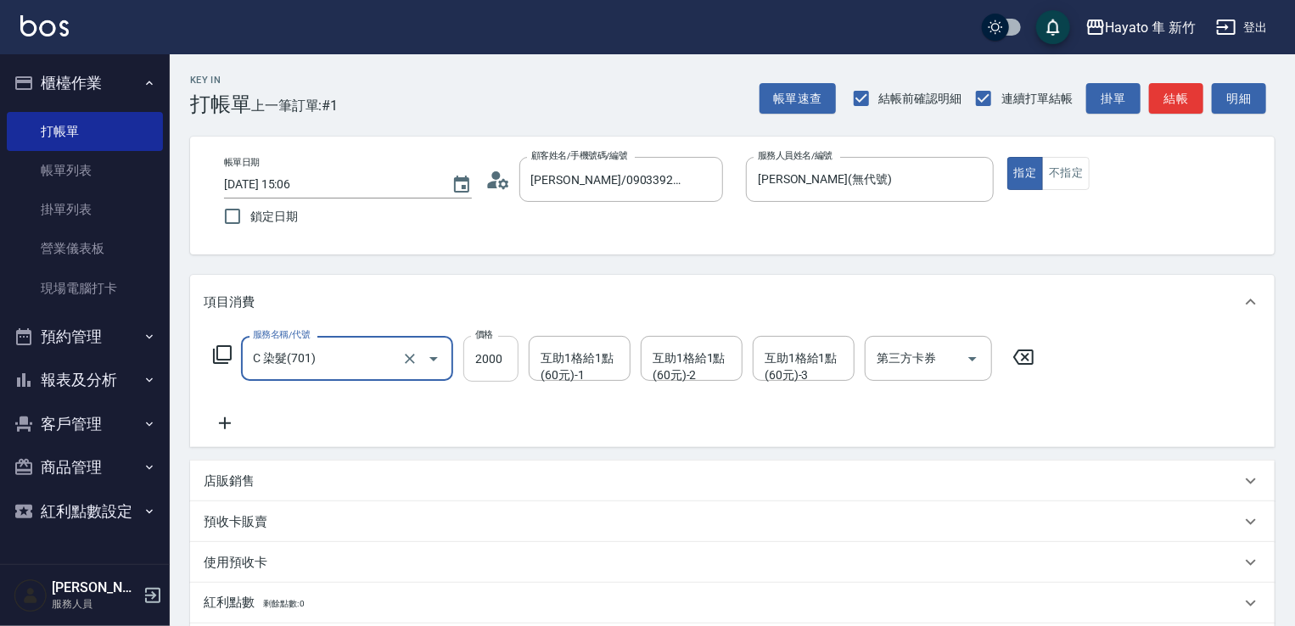
click at [506, 354] on input "2000" at bounding box center [490, 359] width 55 height 46
type input "1800"
click at [225, 429] on icon at bounding box center [225, 424] width 12 height 12
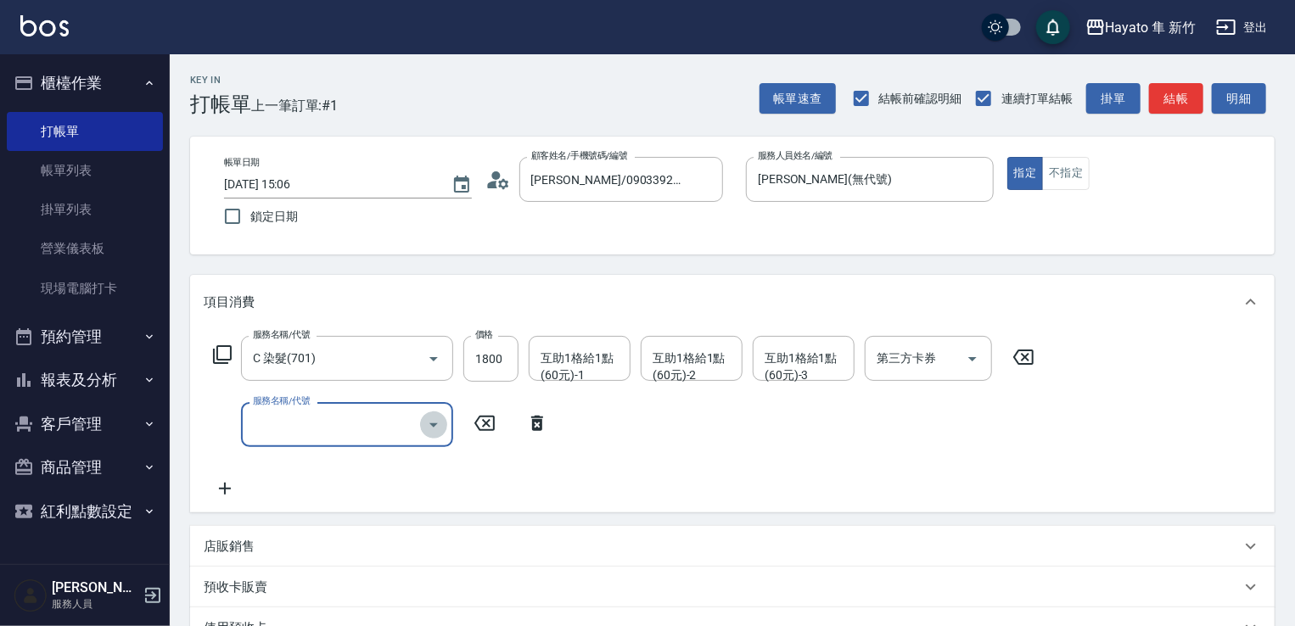
click at [437, 420] on icon "Open" at bounding box center [434, 425] width 20 height 20
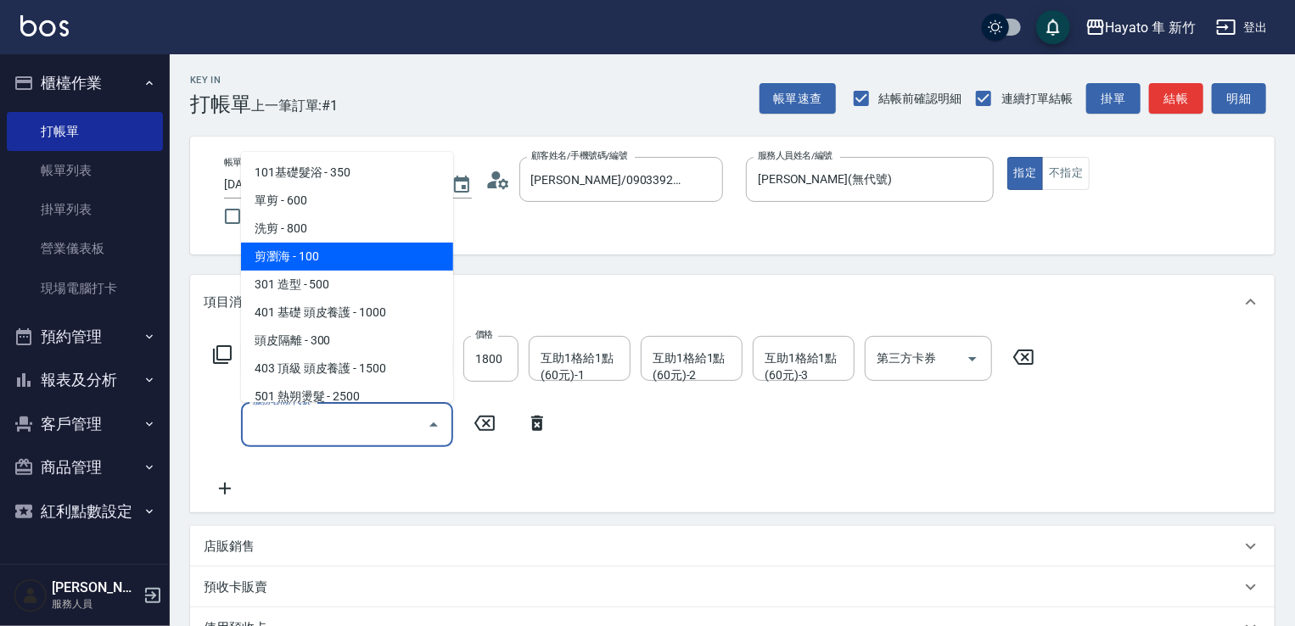
click at [360, 266] on span "剪瀏海 - 100" at bounding box center [347, 257] width 212 height 28
type input "剪瀏海(202)"
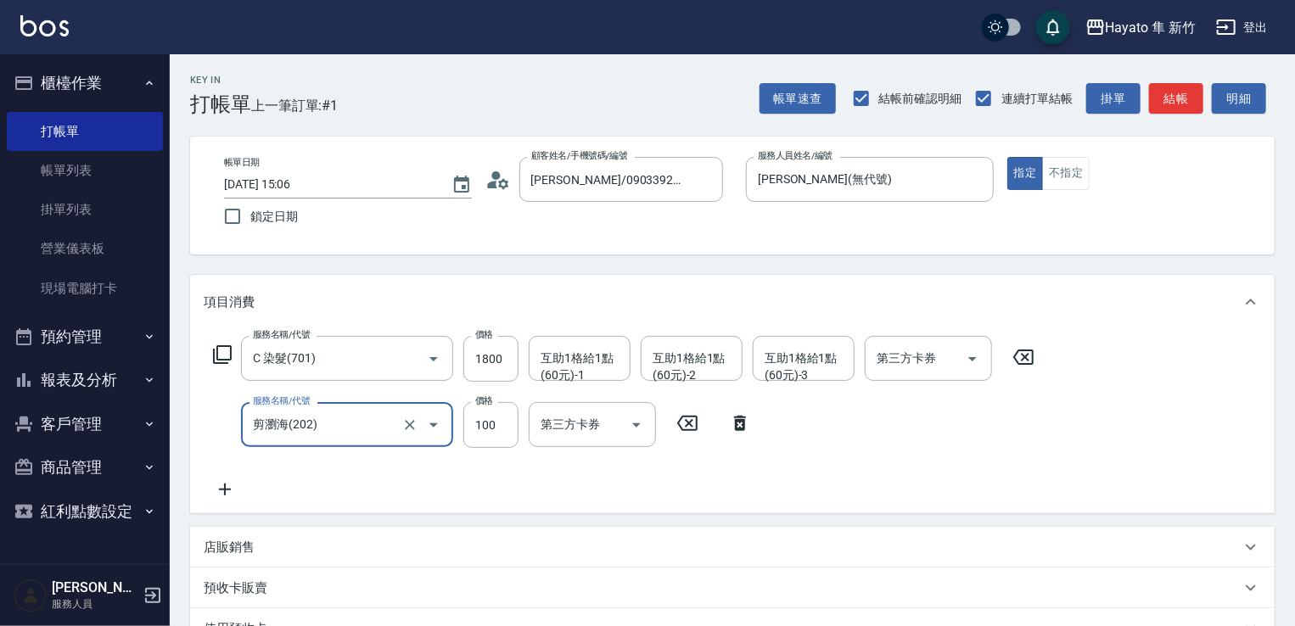
click at [445, 500] on div "服務名稱/代號 C 染髮(701) 服務名稱/代號 價格 1800 價格 互助1格給1點(60元)-1 互助1格給1點(60元)-1 互助1格給1點(60元)…" at bounding box center [732, 421] width 1085 height 184
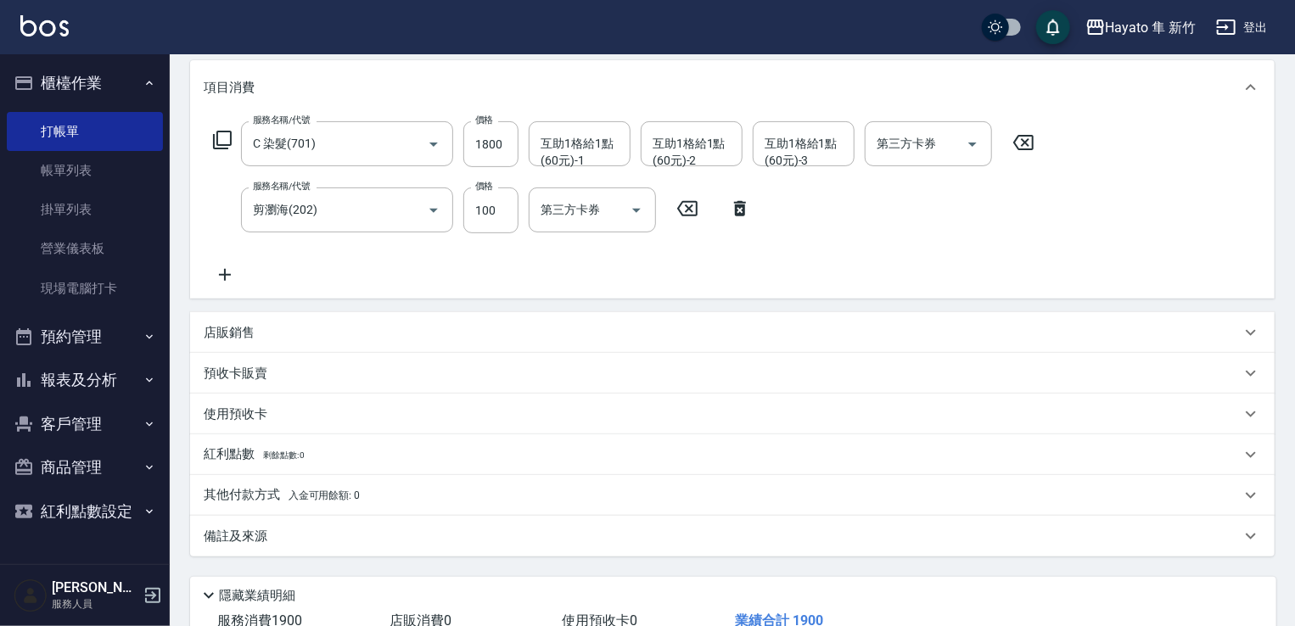
scroll to position [335, 0]
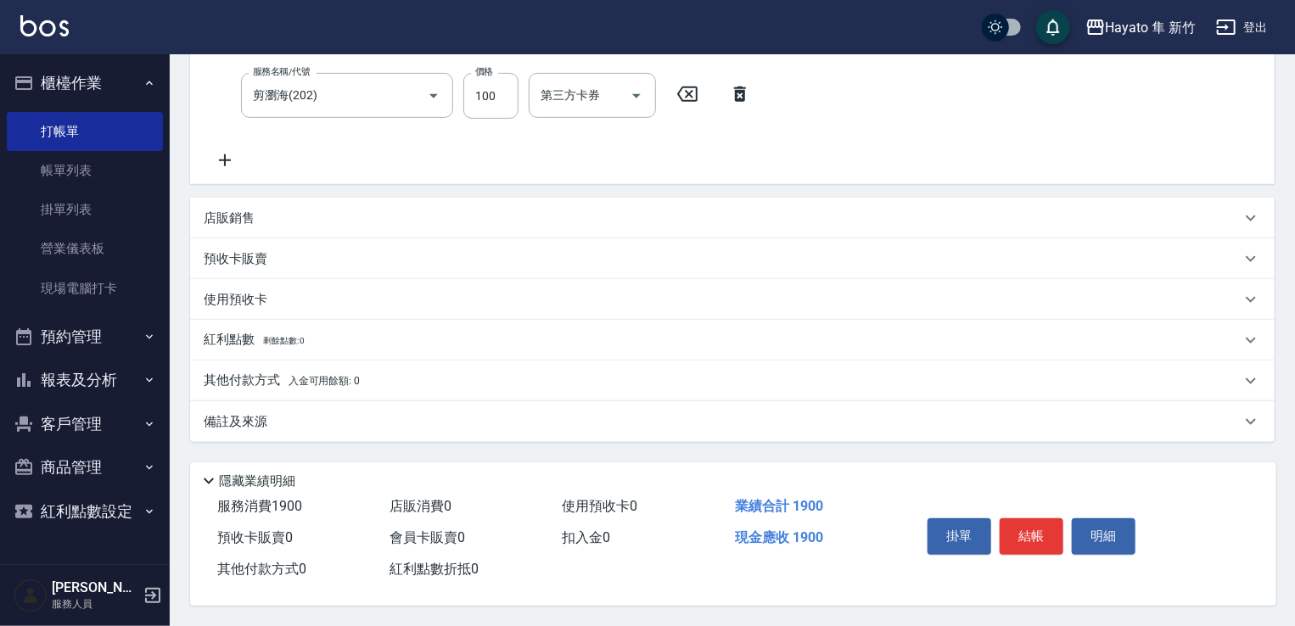
click at [244, 385] on p "其他付款方式 入金可用餘額: 0" at bounding box center [282, 381] width 156 height 19
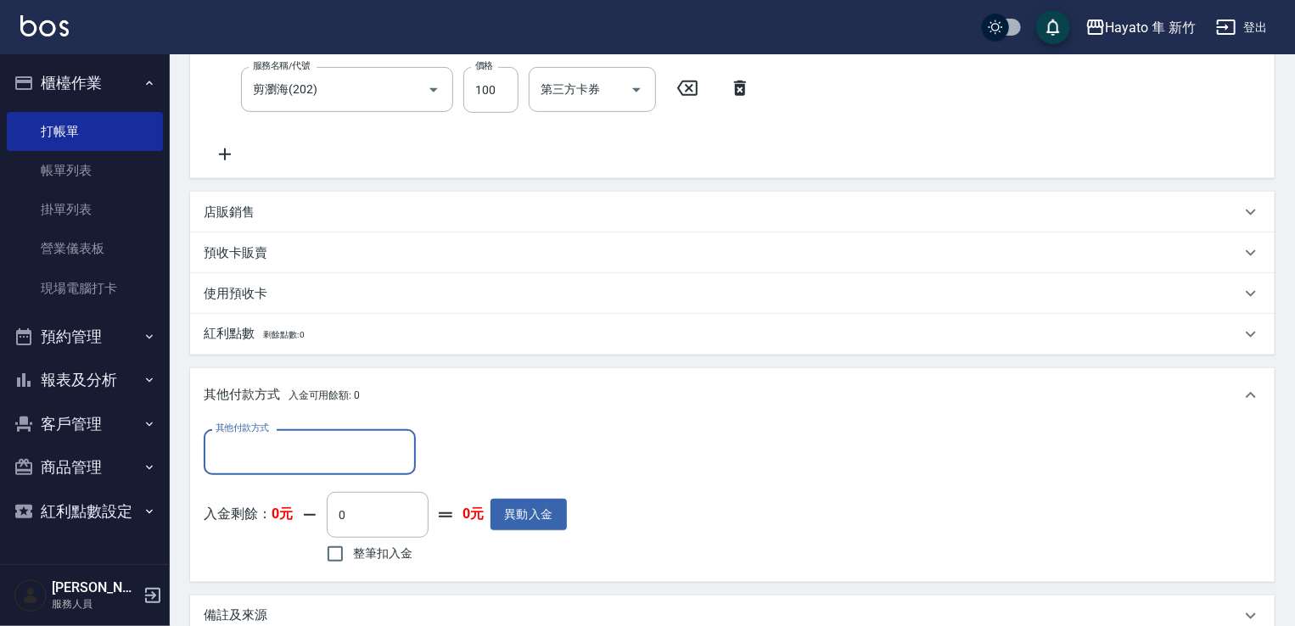
scroll to position [0, 0]
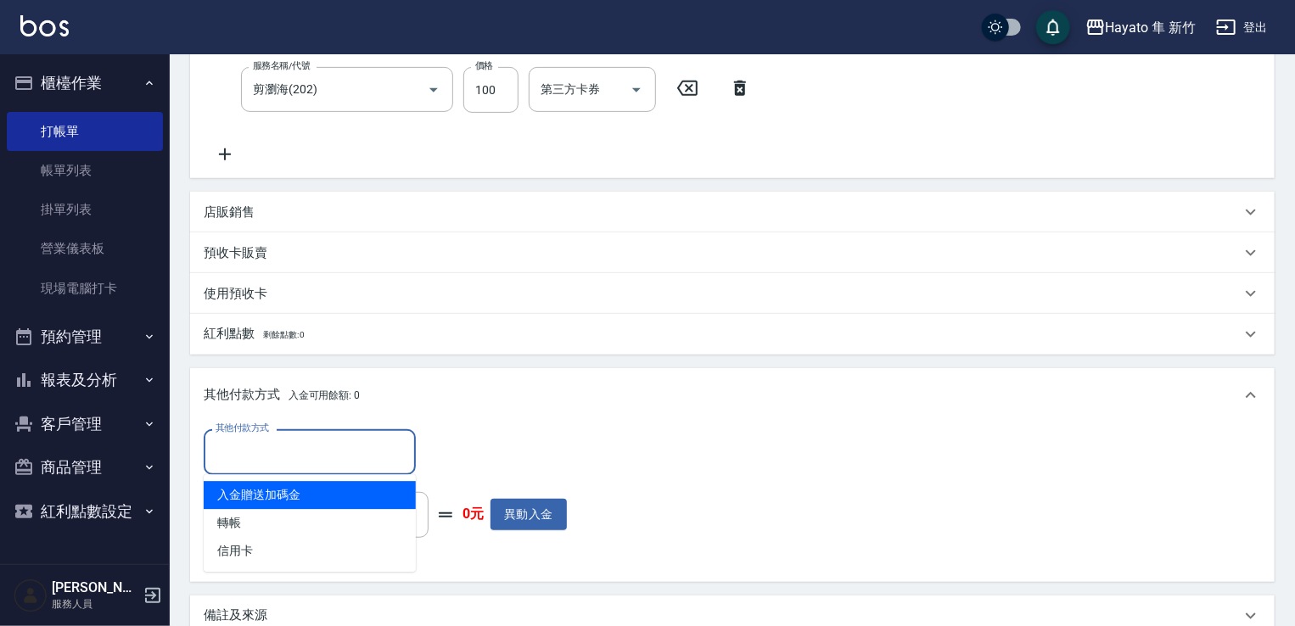
click at [280, 439] on input "其他付款方式" at bounding box center [309, 452] width 197 height 30
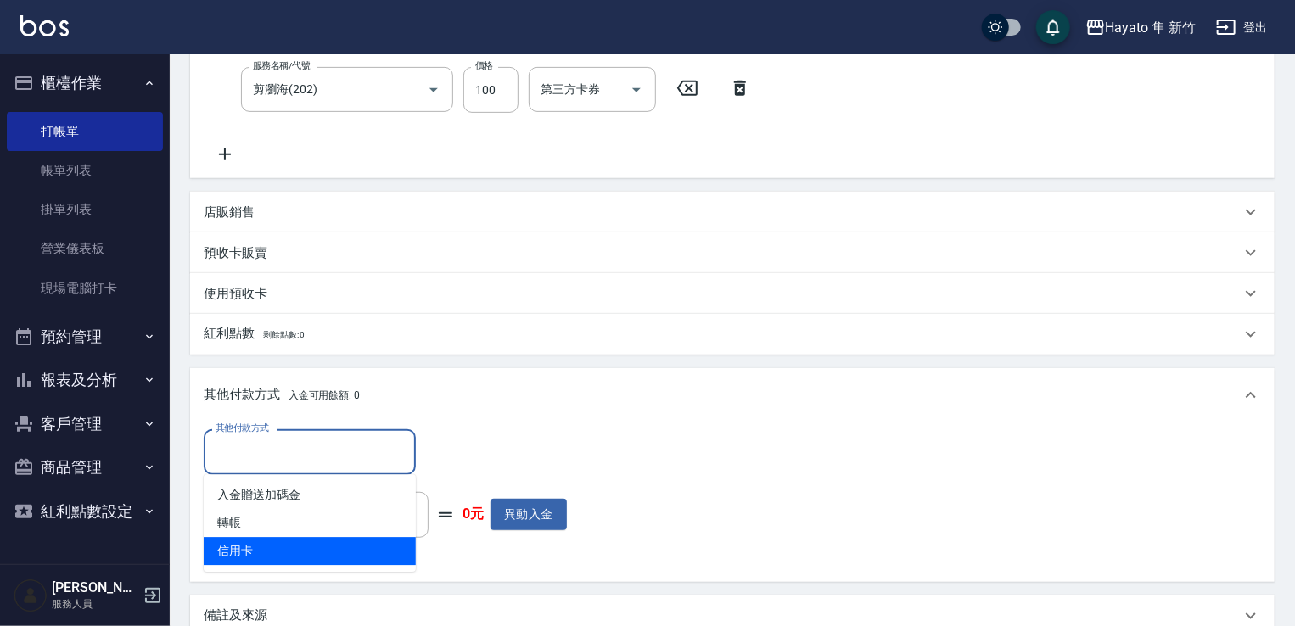
click at [267, 549] on span "信用卡" at bounding box center [310, 551] width 212 height 28
type input "信用卡"
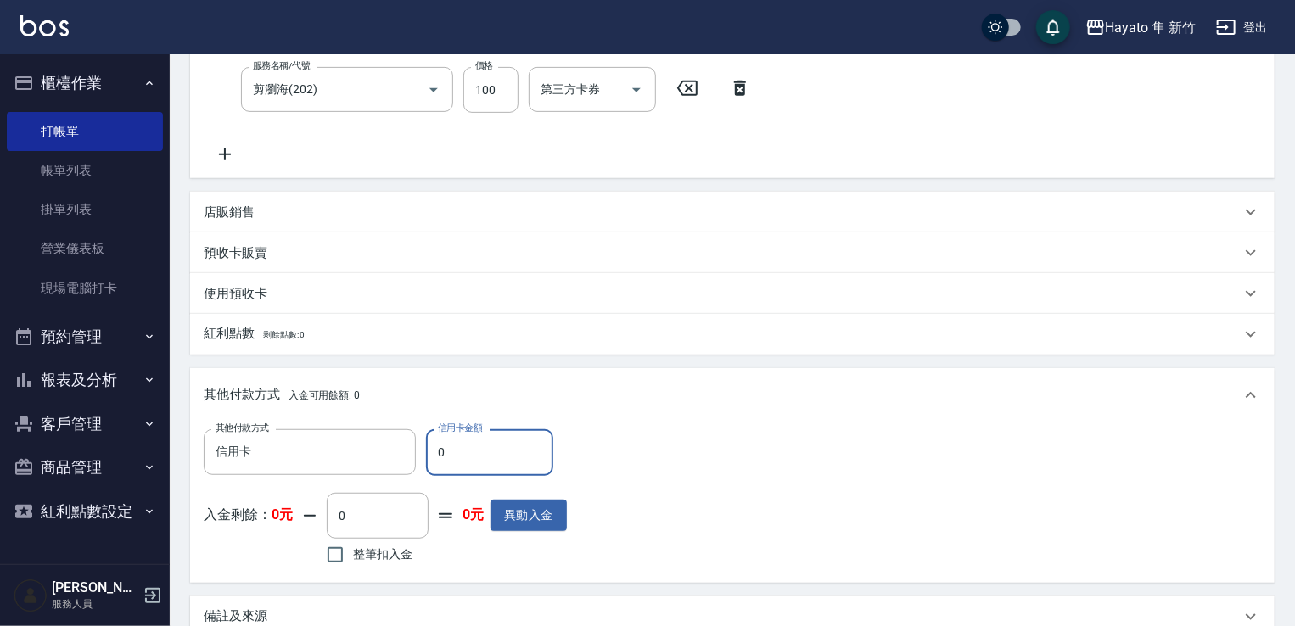
click at [443, 456] on input "0" at bounding box center [489, 452] width 127 height 46
drag, startPoint x: 435, startPoint y: 447, endPoint x: 470, endPoint y: 460, distance: 37.9
click at [449, 452] on input "0" at bounding box center [489, 452] width 127 height 46
type input "1900"
click at [937, 487] on div "其他付款方式 信用卡 其他付款方式 信用卡金額 1900 信用卡金額 入金剩餘： 0元 0 ​ 整筆扣入金 0元 異動入金" at bounding box center [733, 498] width 1058 height 139
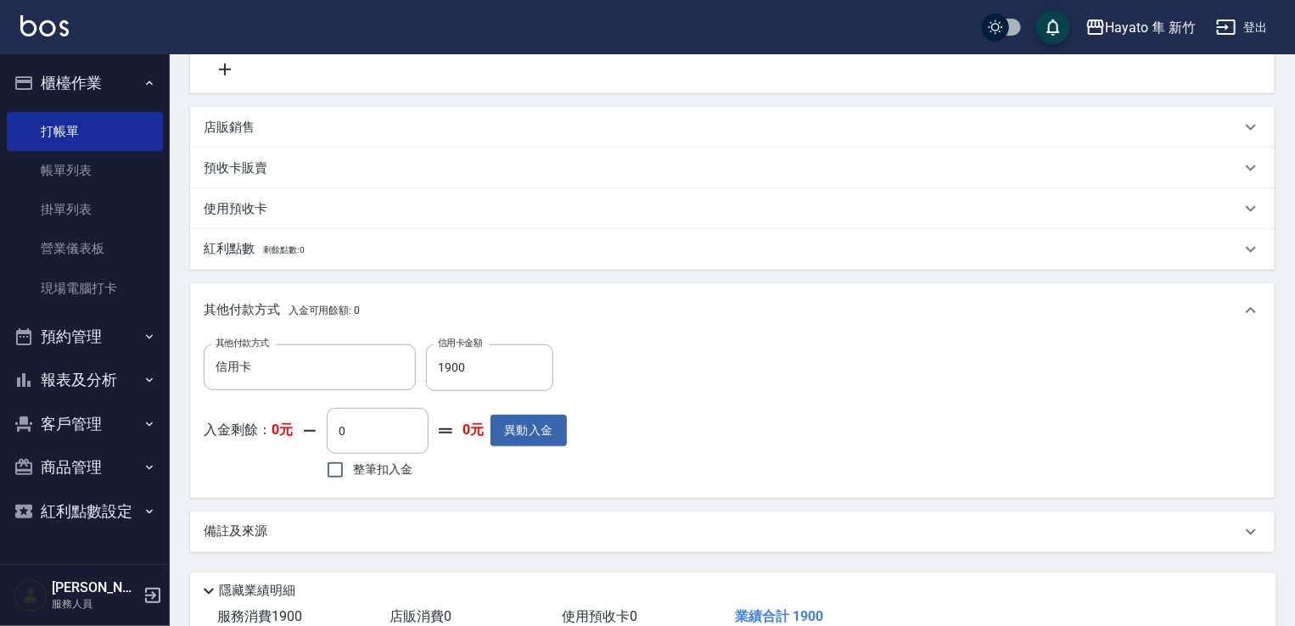
scroll to position [505, 0]
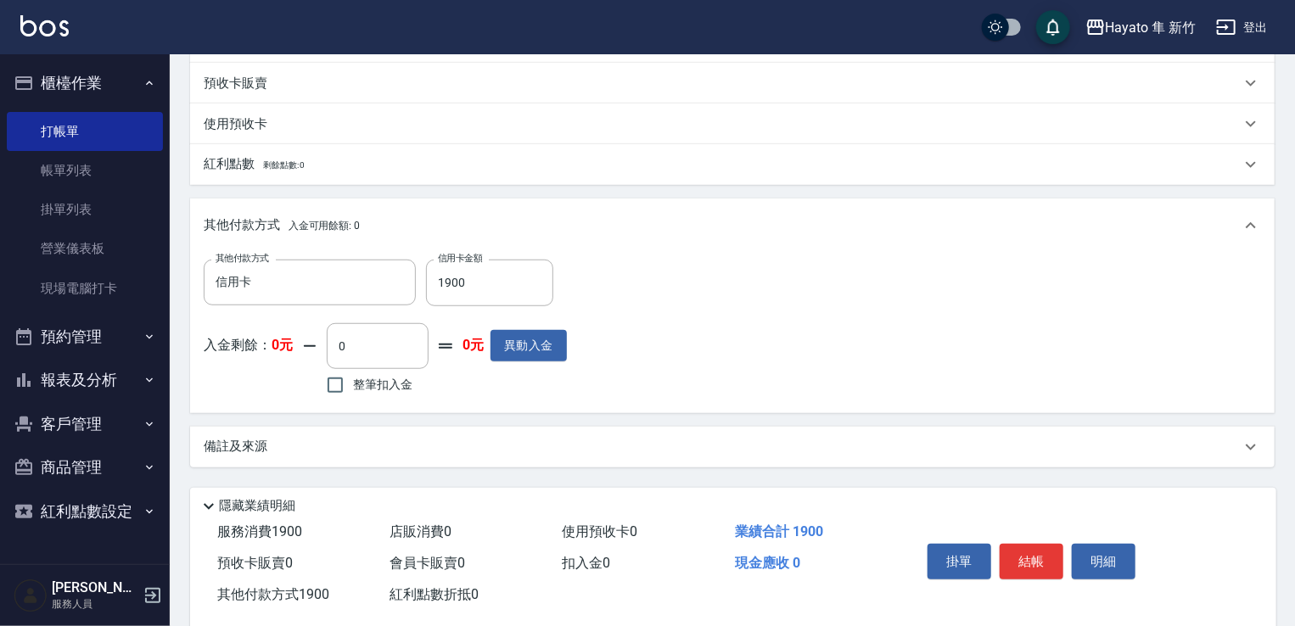
click at [604, 429] on div "備註及來源" at bounding box center [732, 447] width 1085 height 41
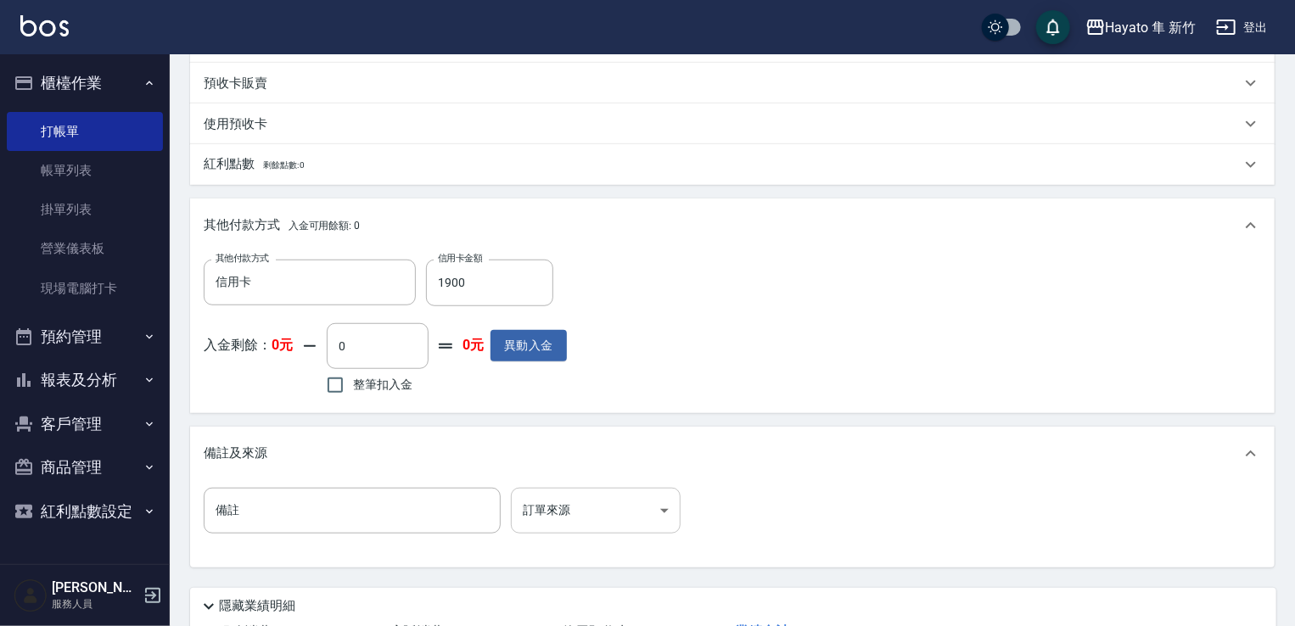
click at [620, 515] on body "Hayato 隼 新竹 登出 櫃檯作業 打帳單 帳單列表 掛單列表 營業儀表板 現場電腦打卡 預約管理 預約管理 報表及分析 報表目錄 店家日報表 互助日報表…" at bounding box center [647, 123] width 1295 height 1257
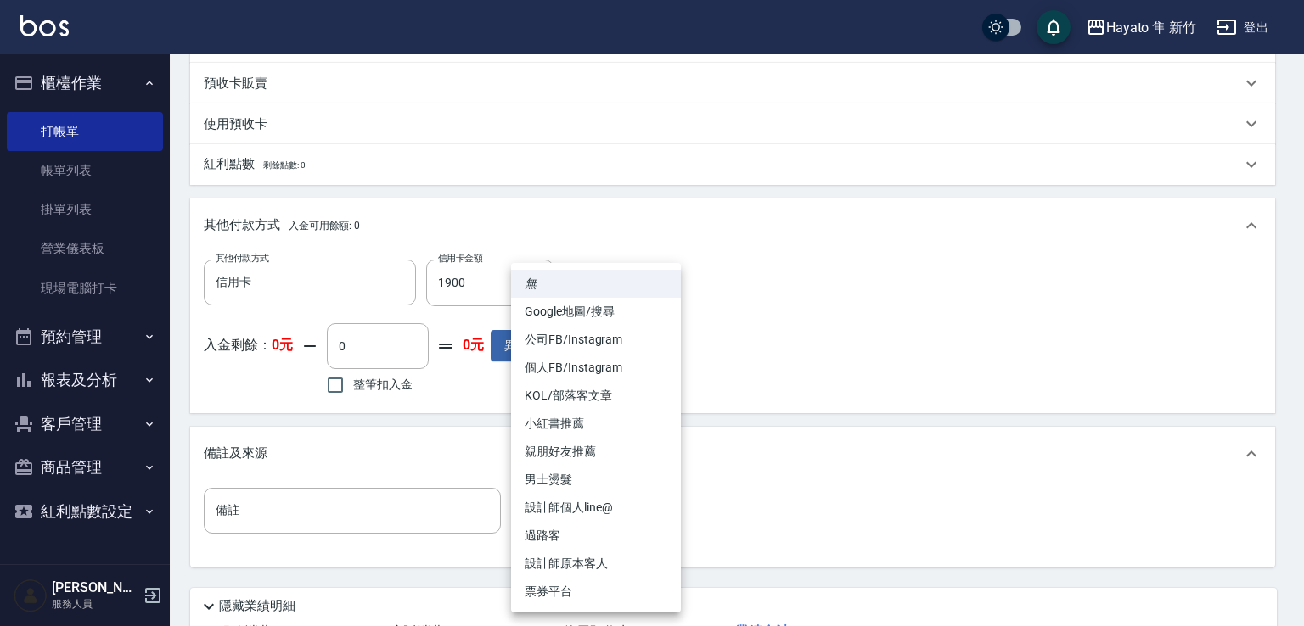
click at [630, 564] on li "設計師原本客人" at bounding box center [596, 564] width 170 height 28
type input "設計師原本客人"
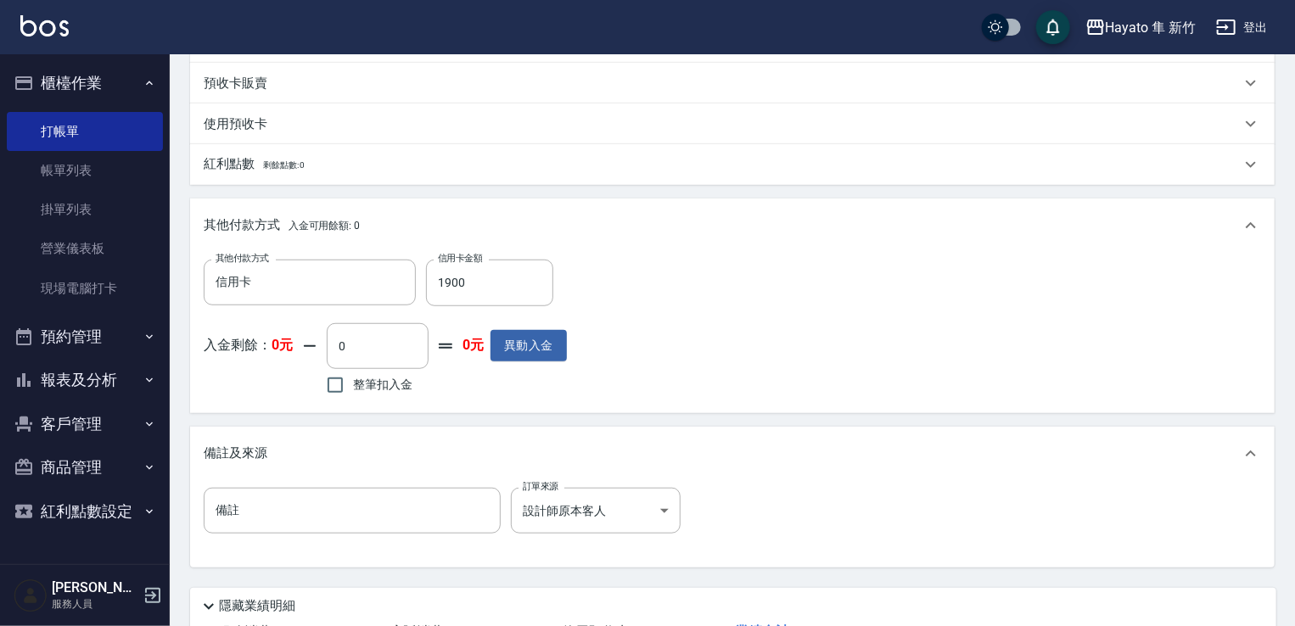
click at [873, 530] on div "備註 備註 訂單來源 設計師原本客人 設計師原本客人 訂單來源" at bounding box center [733, 521] width 1058 height 66
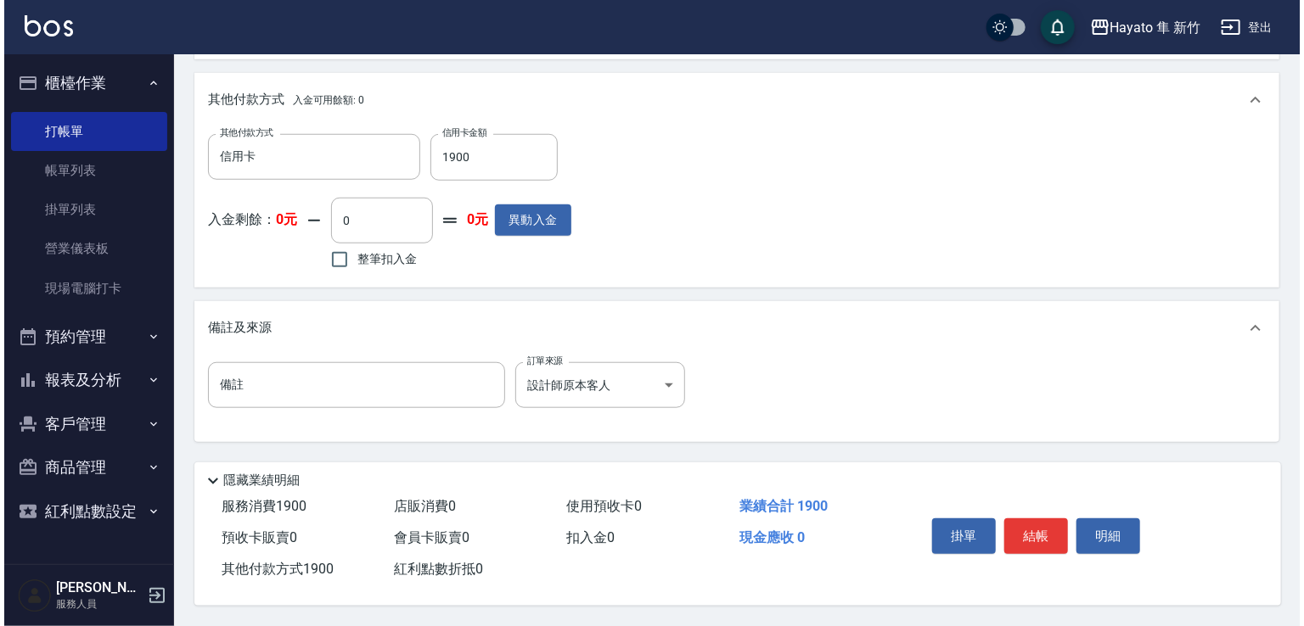
scroll to position [636, 0]
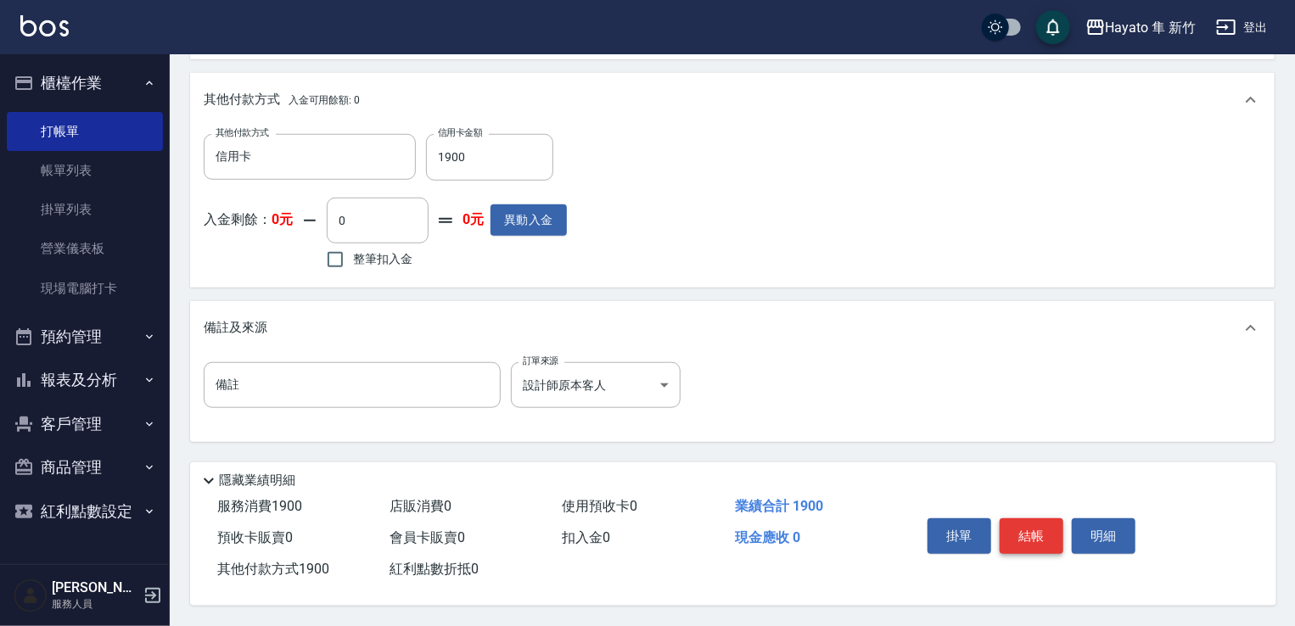
click at [1033, 530] on button "結帳" at bounding box center [1032, 537] width 64 height 36
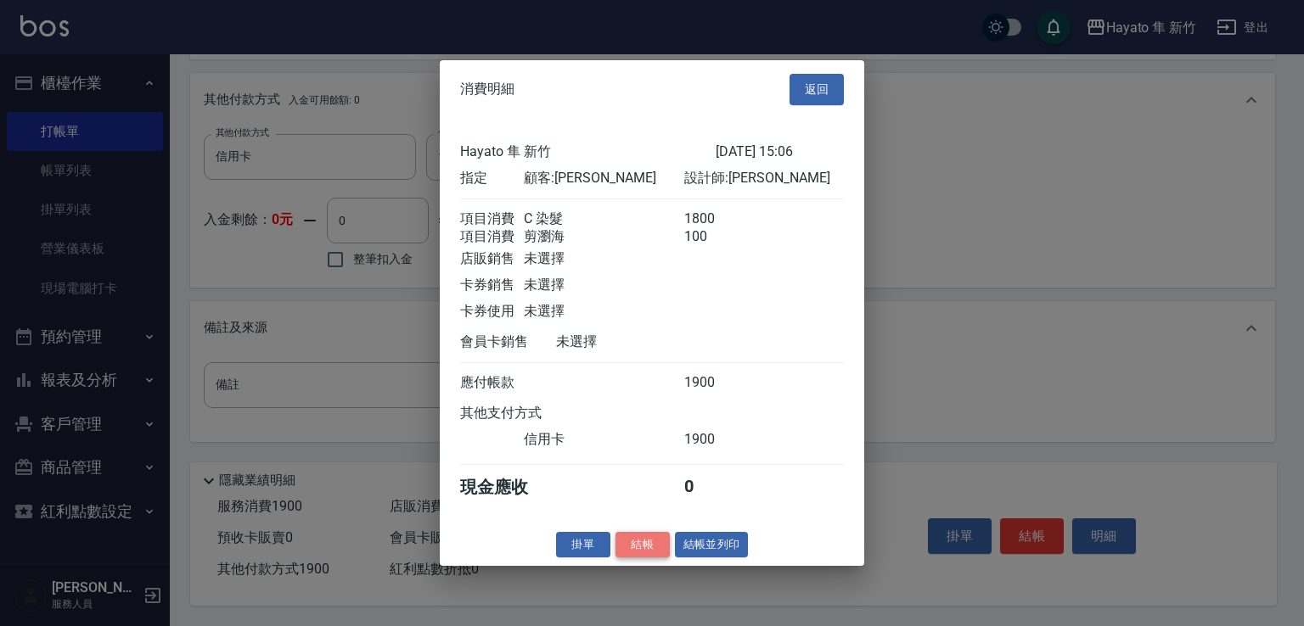
click at [655, 558] on button "結帳" at bounding box center [642, 544] width 54 height 26
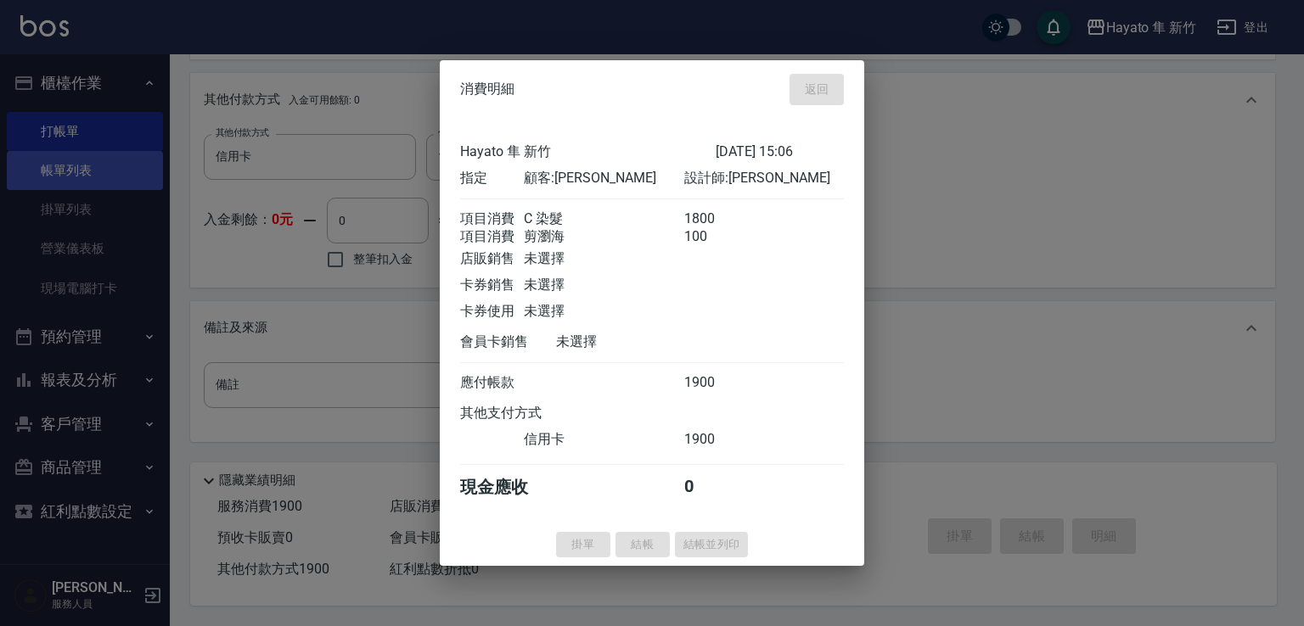
type input "[DATE] 15:07"
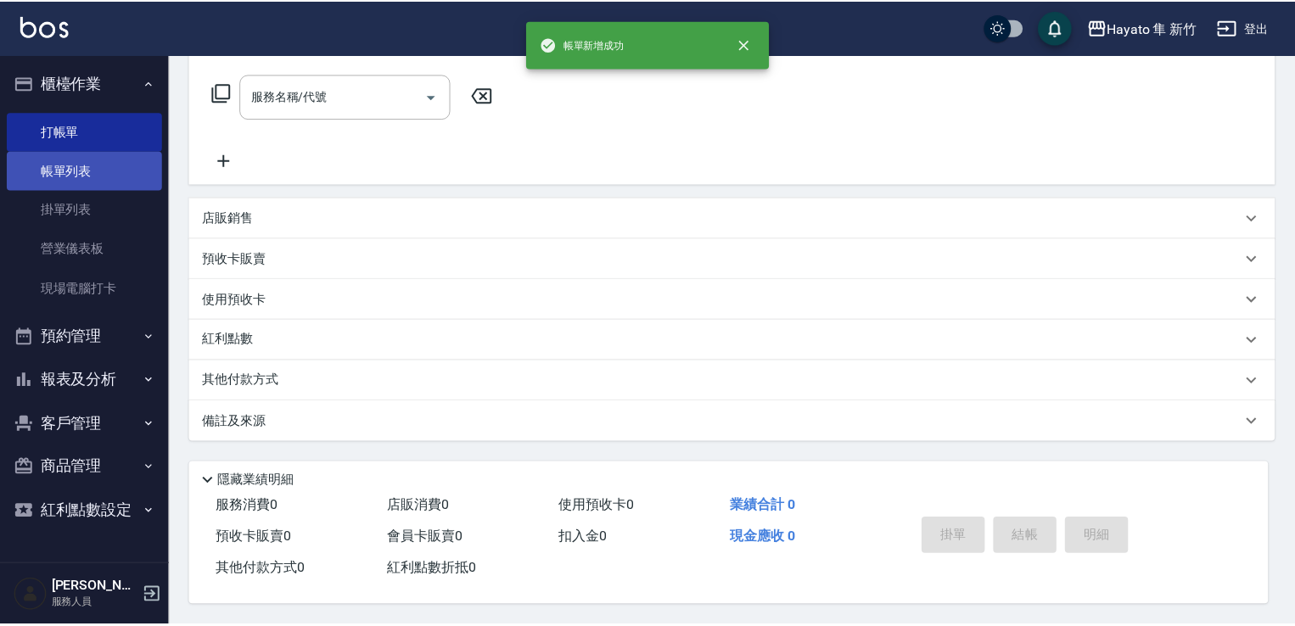
scroll to position [0, 0]
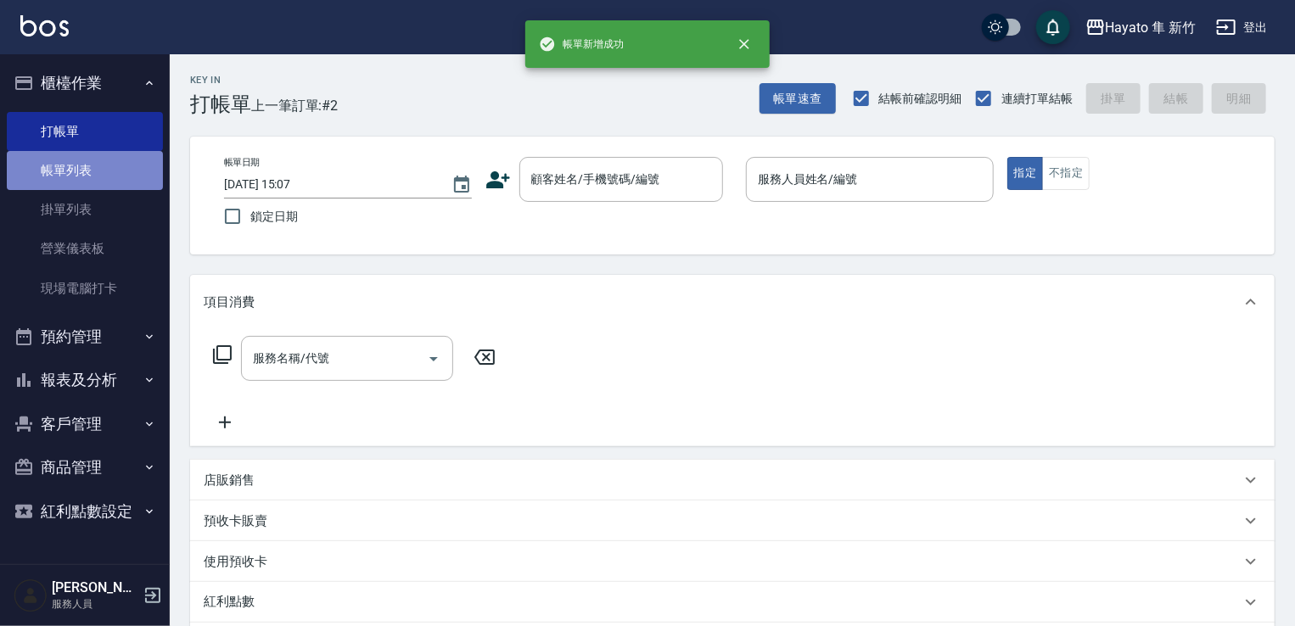
click at [110, 163] on link "帳單列表" at bounding box center [85, 170] width 156 height 39
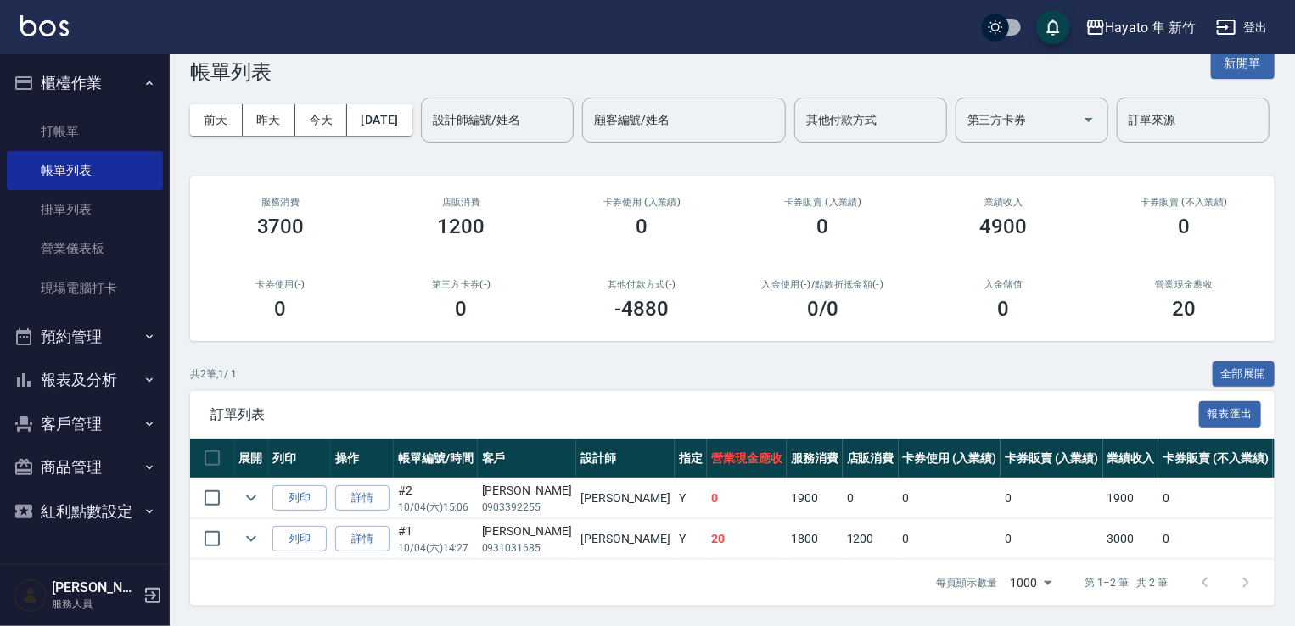
scroll to position [98, 0]
drag, startPoint x: 551, startPoint y: 545, endPoint x: 886, endPoint y: 543, distance: 335.3
click at [886, 543] on tbody "列印 詳情 #2 10/04 (六) 15:06 [PERSON_NAME]0903392255 [PERSON_NAME] Y 0 1900 0 0 0 1…" at bounding box center [996, 519] width 1613 height 81
click at [1001, 494] on td "0" at bounding box center [1052, 499] width 103 height 40
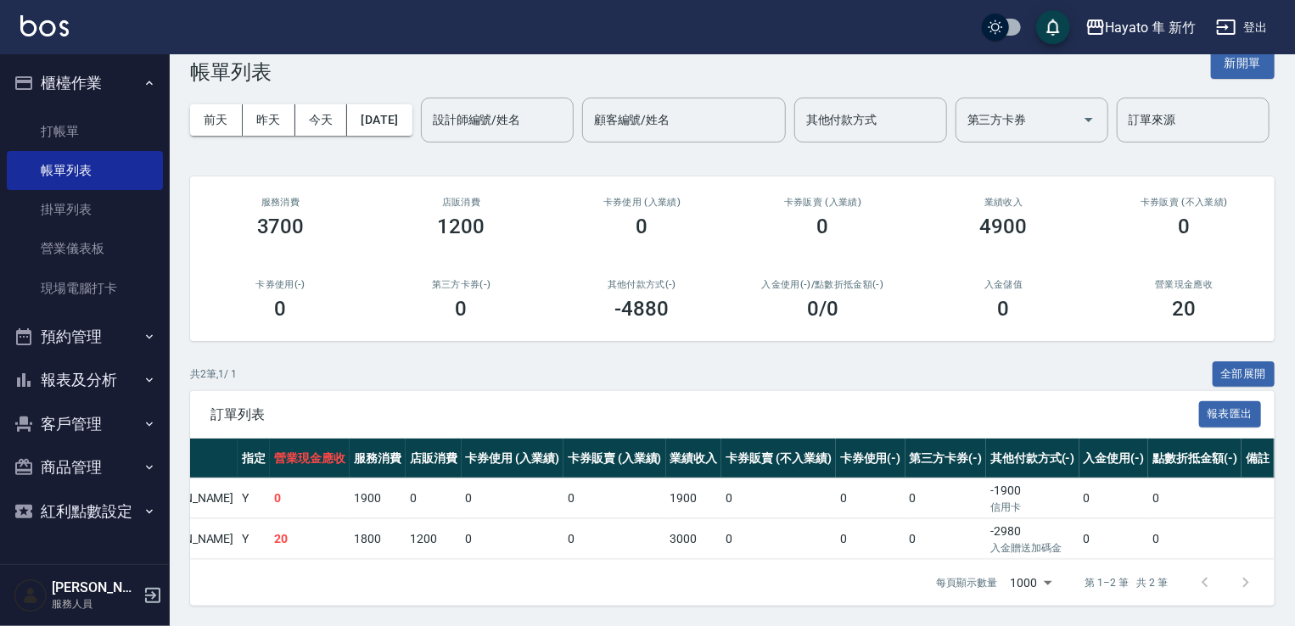
scroll to position [0, 0]
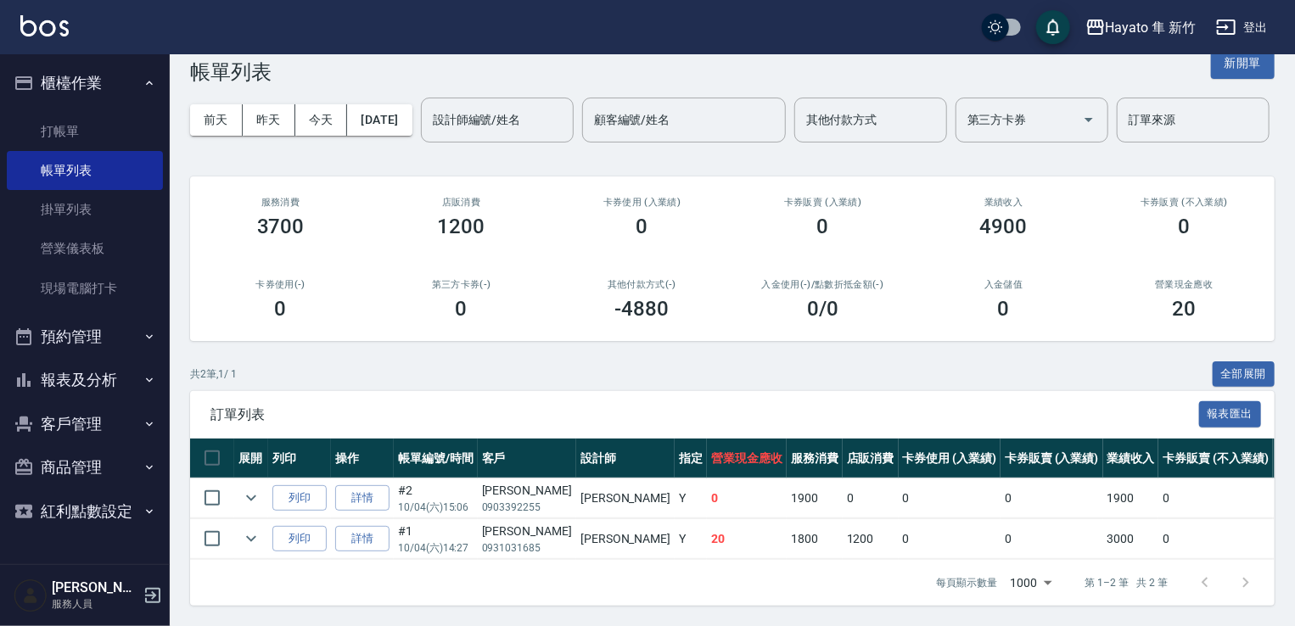
click at [1084, 561] on div "每頁顯示數量 1000 1000 第 1–2 筆 共 2 筆" at bounding box center [1092, 583] width 352 height 46
drag, startPoint x: 63, startPoint y: 379, endPoint x: 78, endPoint y: 377, distance: 15.4
click at [67, 377] on button "報表及分析" at bounding box center [85, 380] width 156 height 44
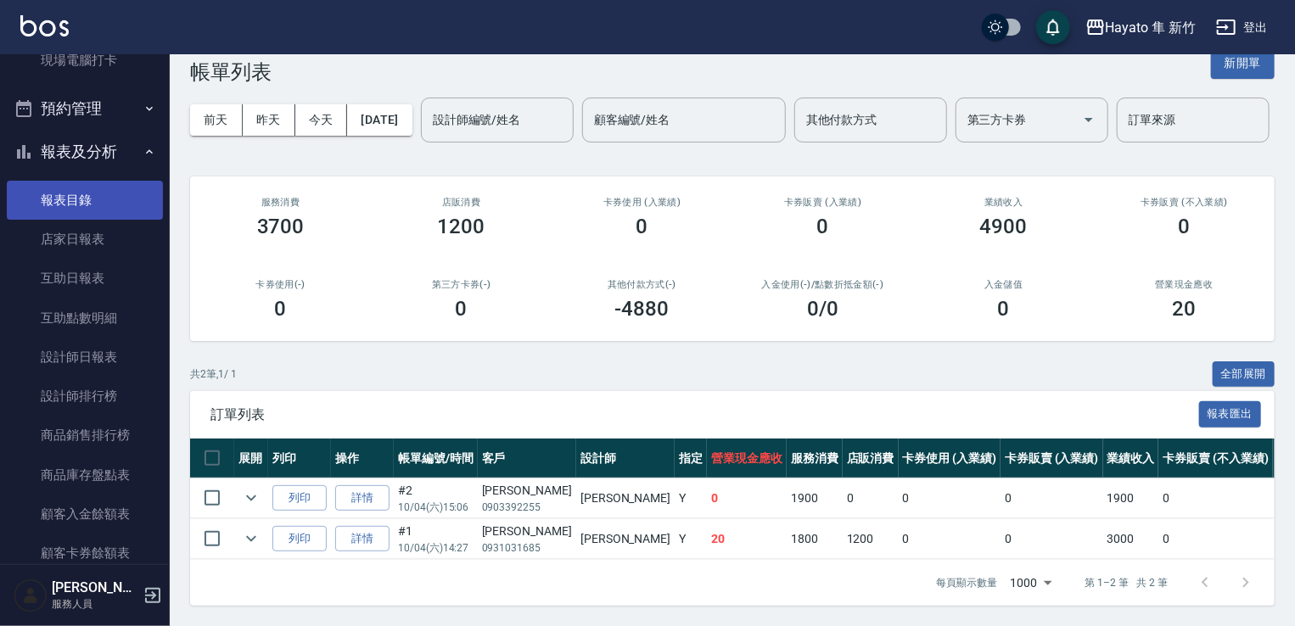
scroll to position [340, 0]
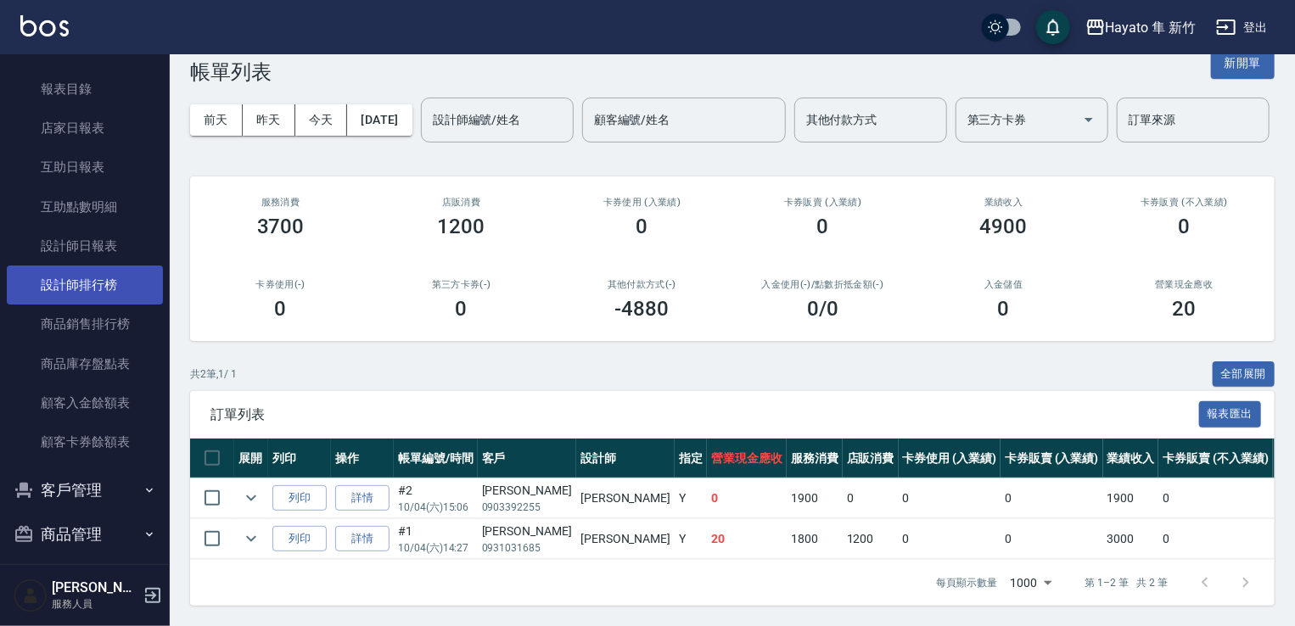
click at [87, 292] on link "設計師排行榜" at bounding box center [85, 285] width 156 height 39
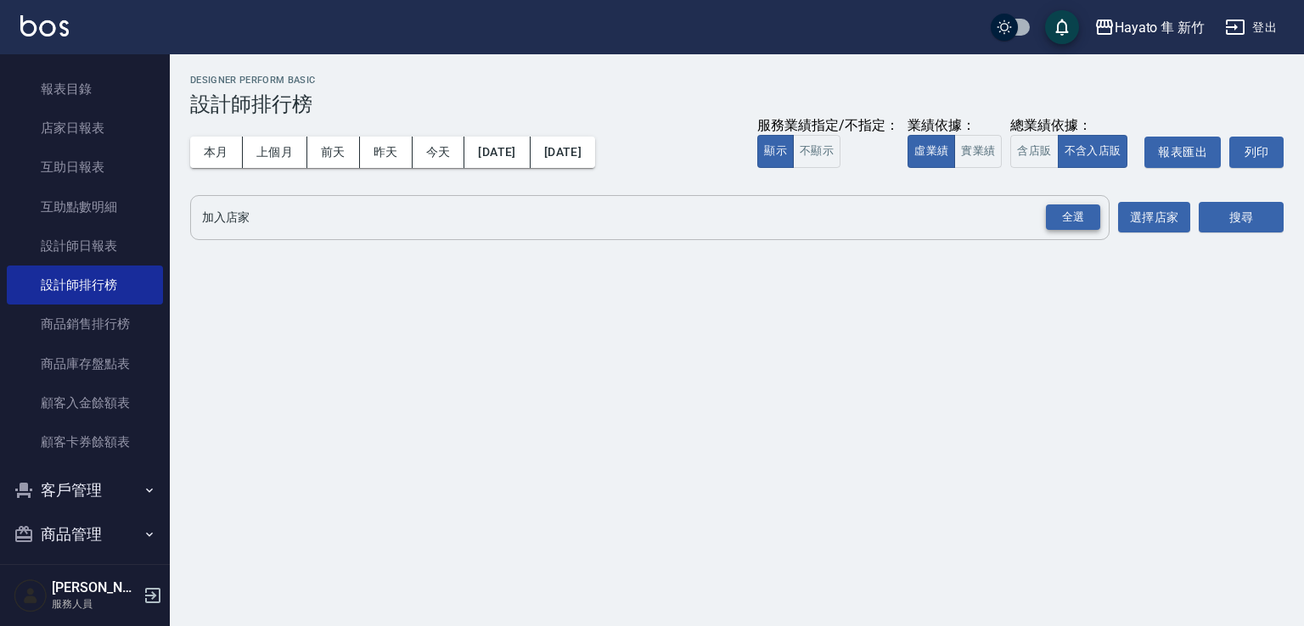
click at [1057, 219] on div "全選" at bounding box center [1073, 218] width 54 height 26
click at [1200, 219] on button "搜尋" at bounding box center [1240, 218] width 85 height 31
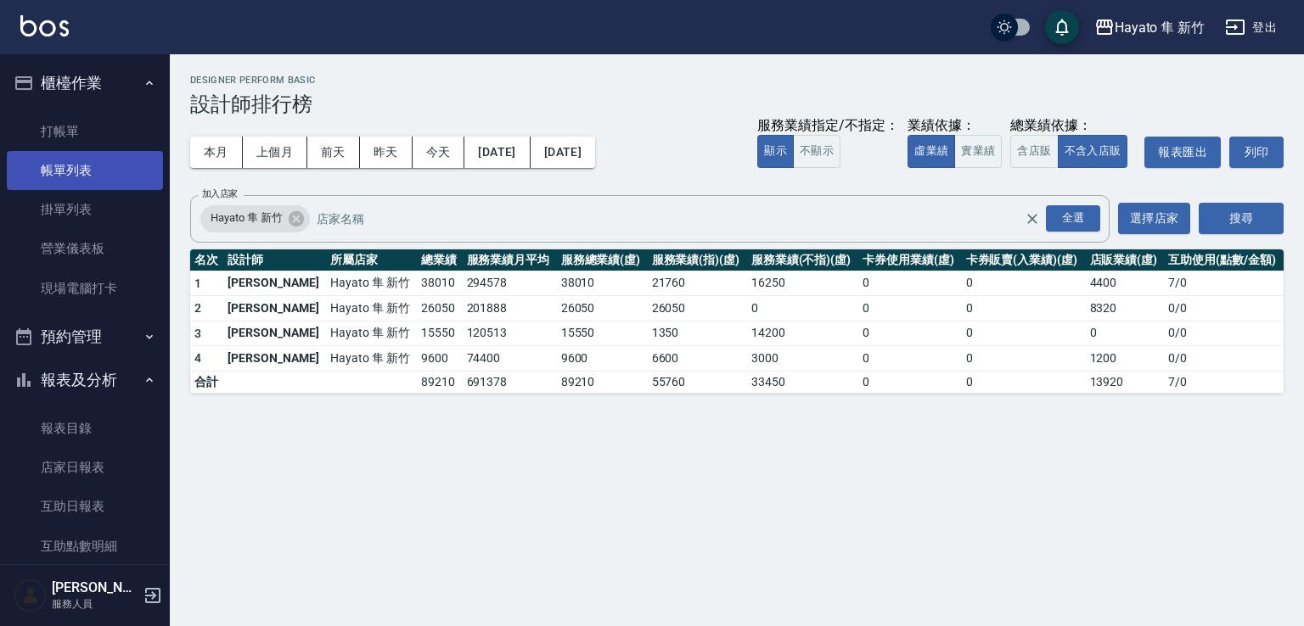
click at [98, 179] on link "帳單列表" at bounding box center [85, 170] width 156 height 39
